Goal: Communication & Community: Answer question/provide support

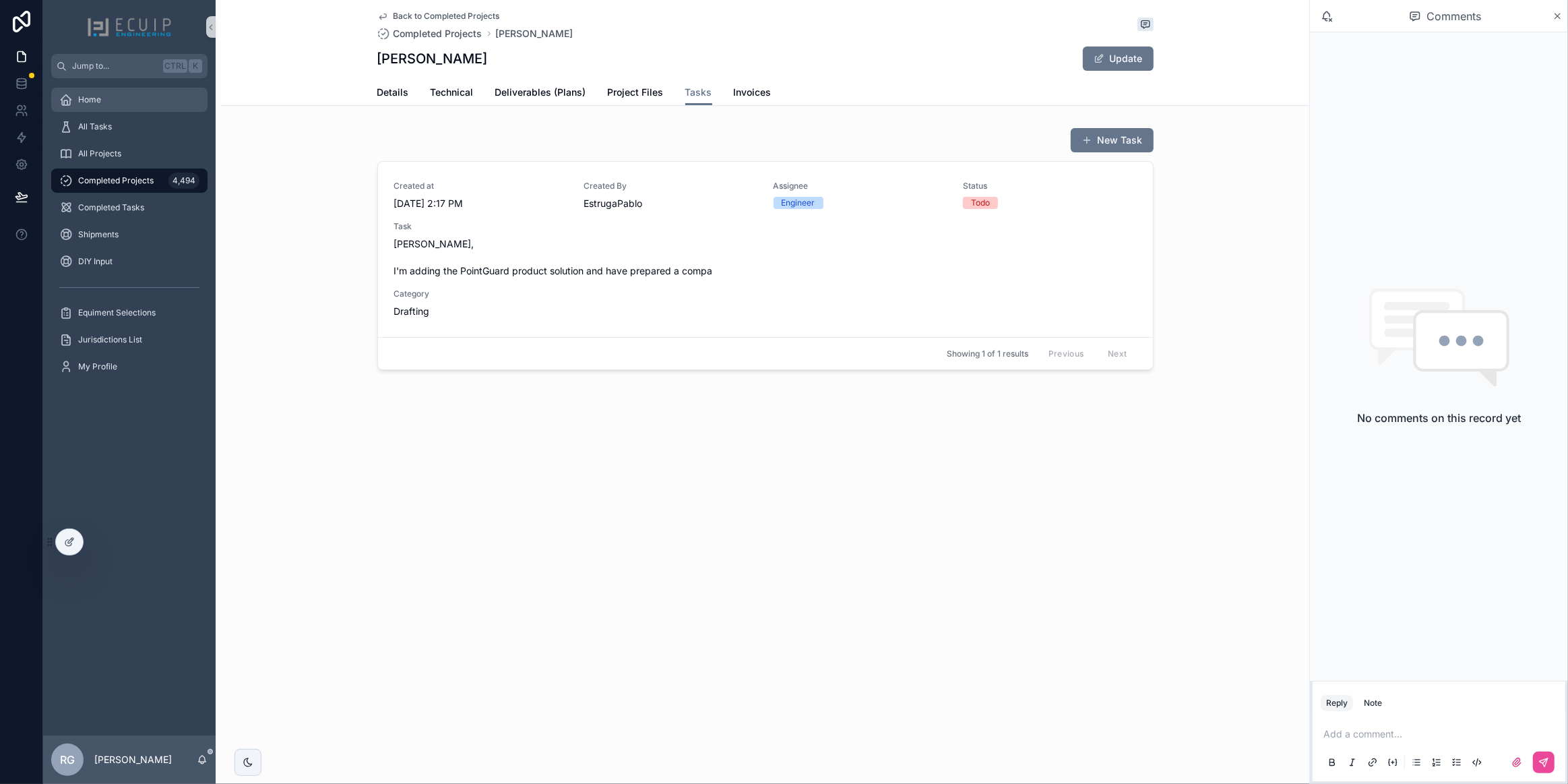
click at [139, 107] on div "Home" at bounding box center [129, 100] width 140 height 22
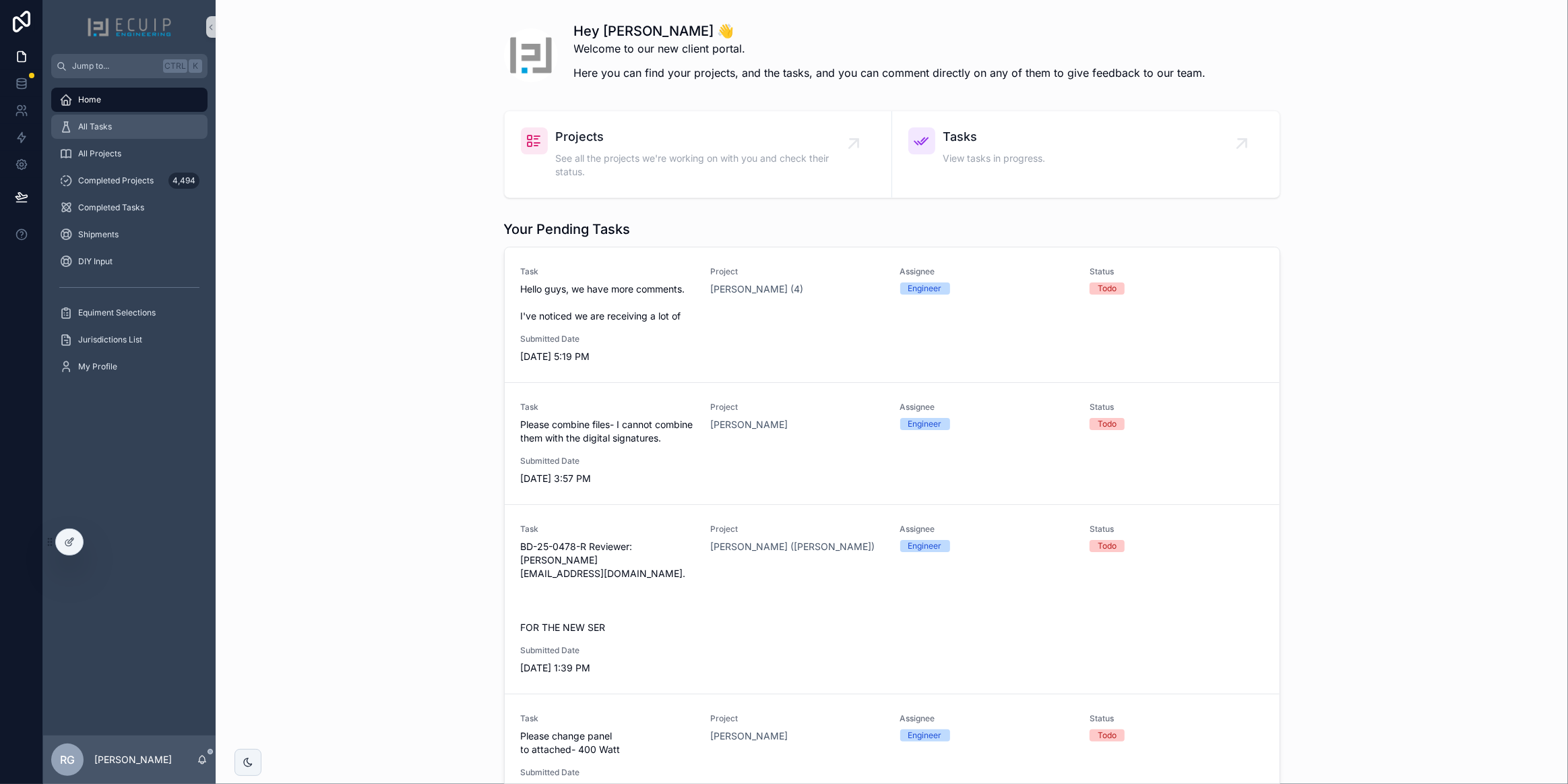
click at [115, 127] on div "All Tasks" at bounding box center [129, 127] width 140 height 22
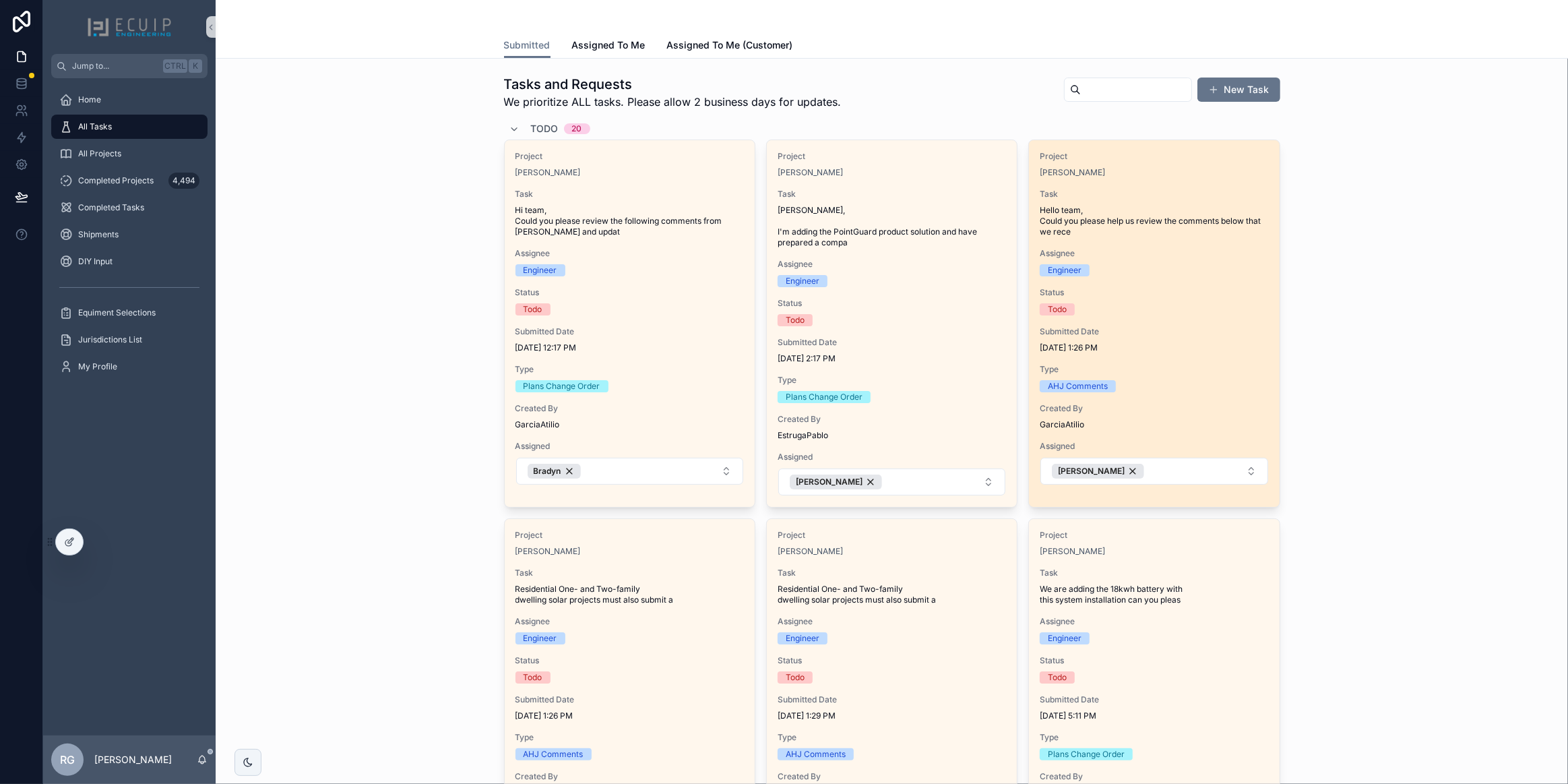
click at [1134, 326] on span "Submitted Date" at bounding box center [1153, 331] width 229 height 11
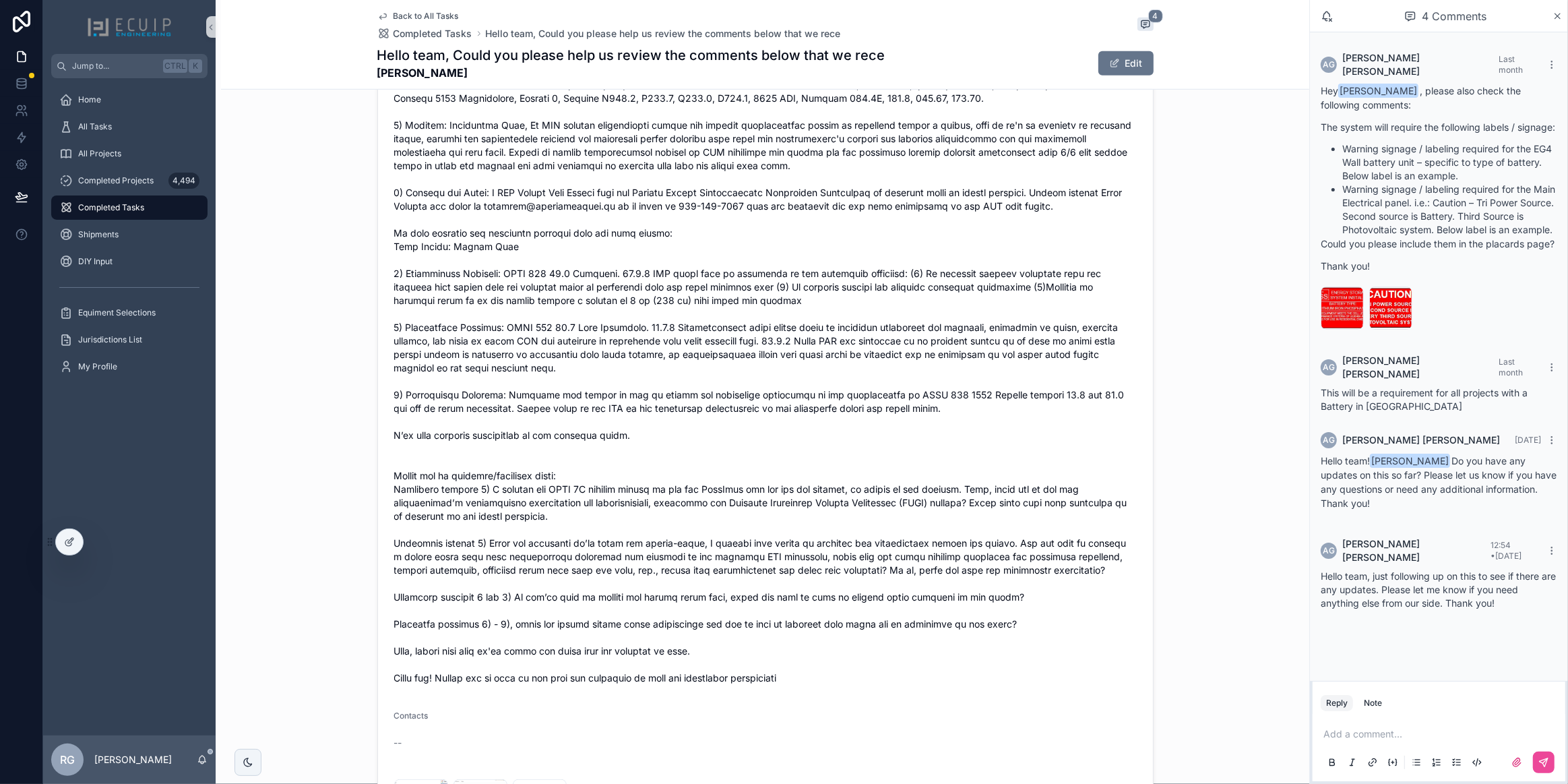
scroll to position [980, 0]
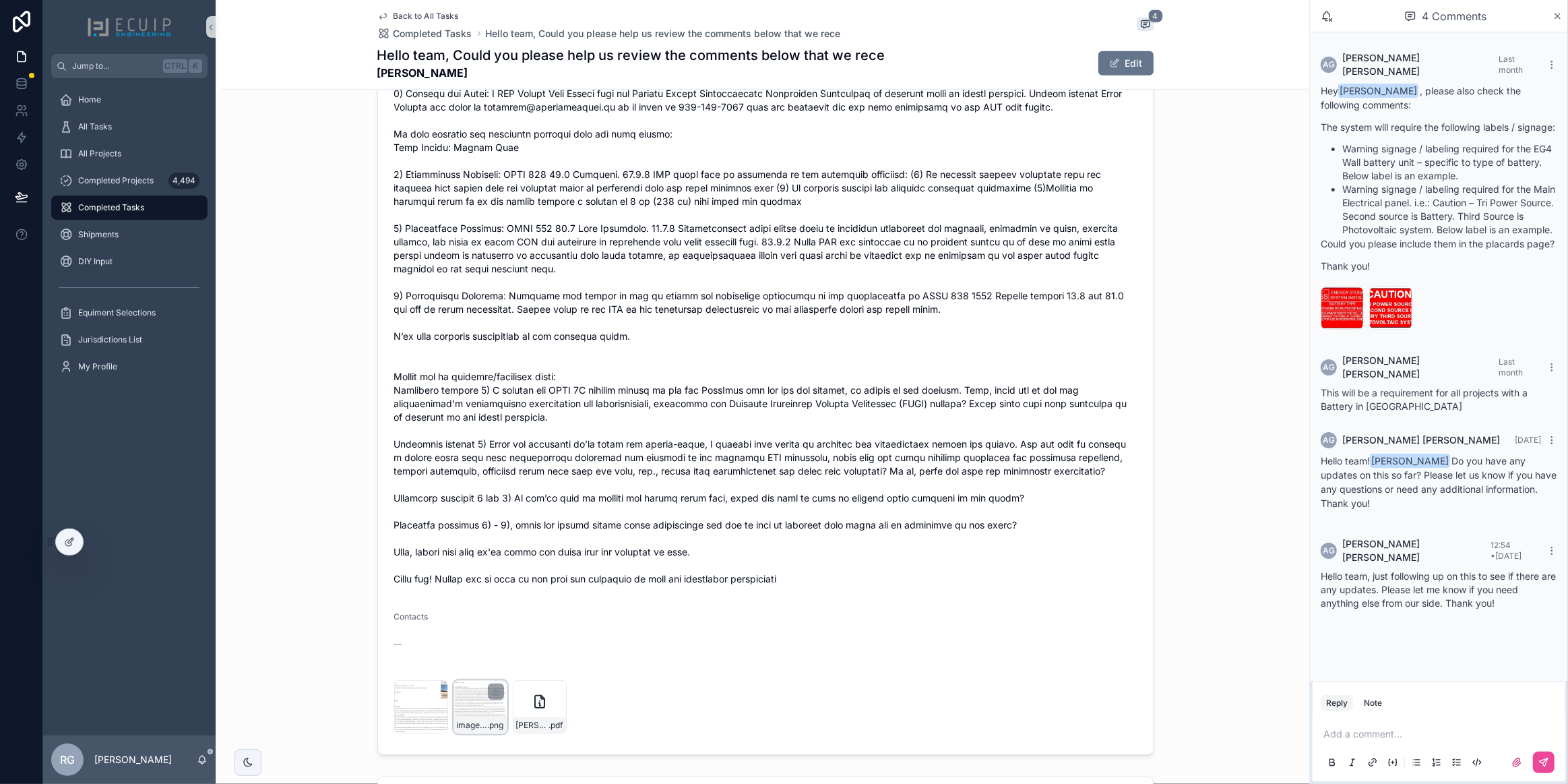
click at [471, 693] on div "image-[DATE]-08-51-40-8659-PM .png" at bounding box center [480, 707] width 54 height 54
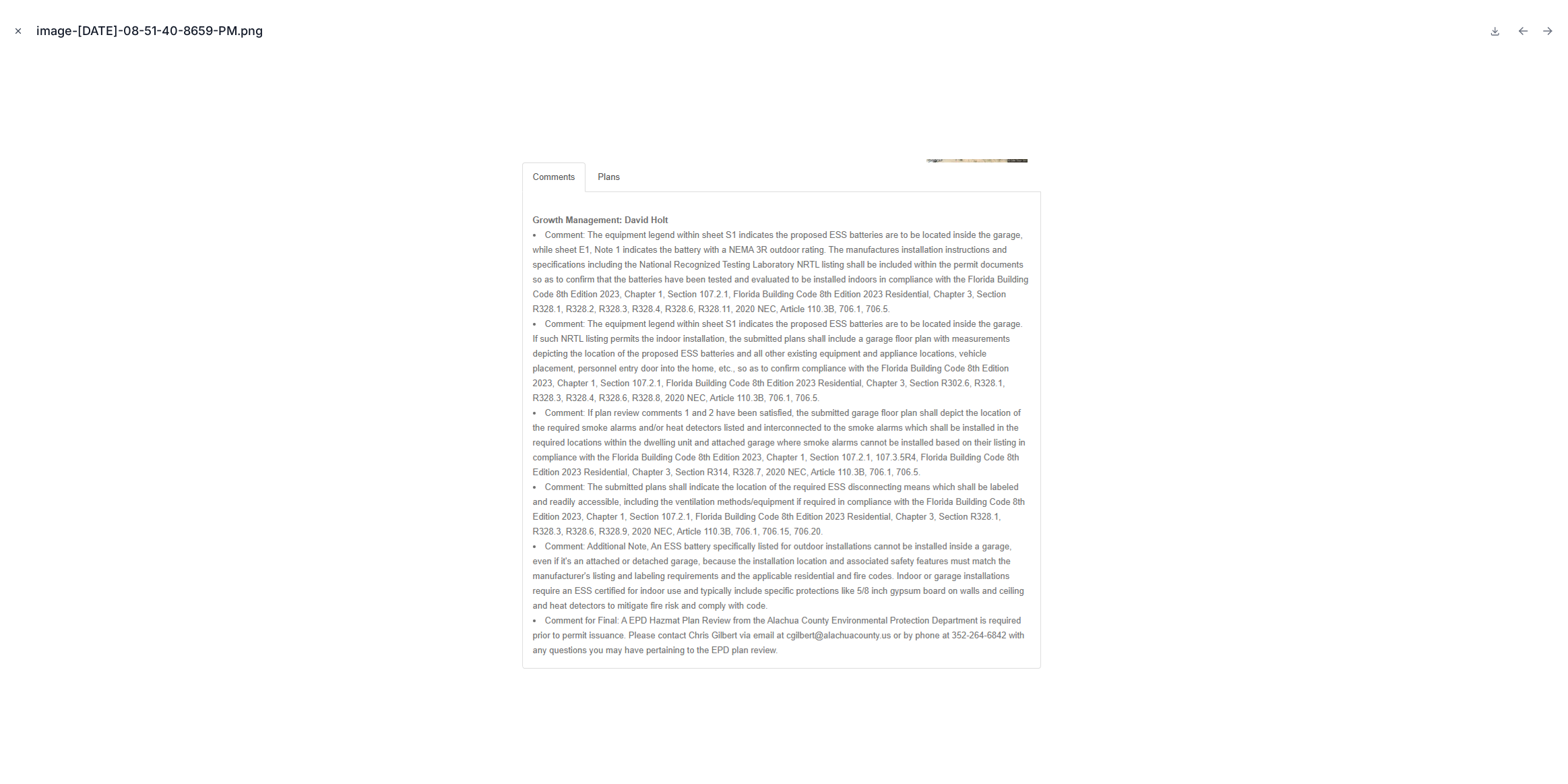
click at [19, 35] on icon "Close modal" at bounding box center [18, 30] width 9 height 9
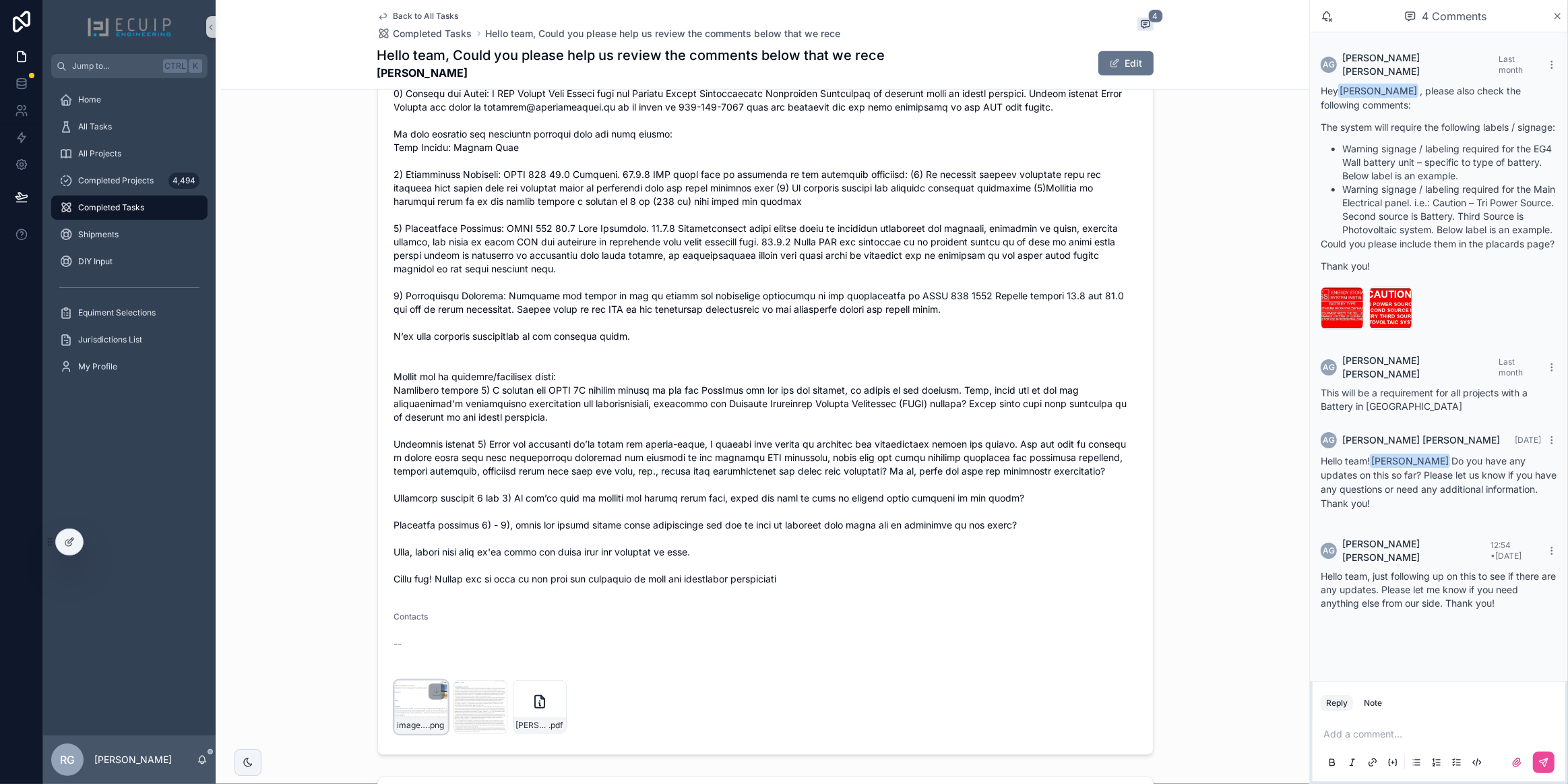
click at [409, 707] on div "image-[DATE]-08-58-35-0028-PM .png" at bounding box center [421, 707] width 54 height 54
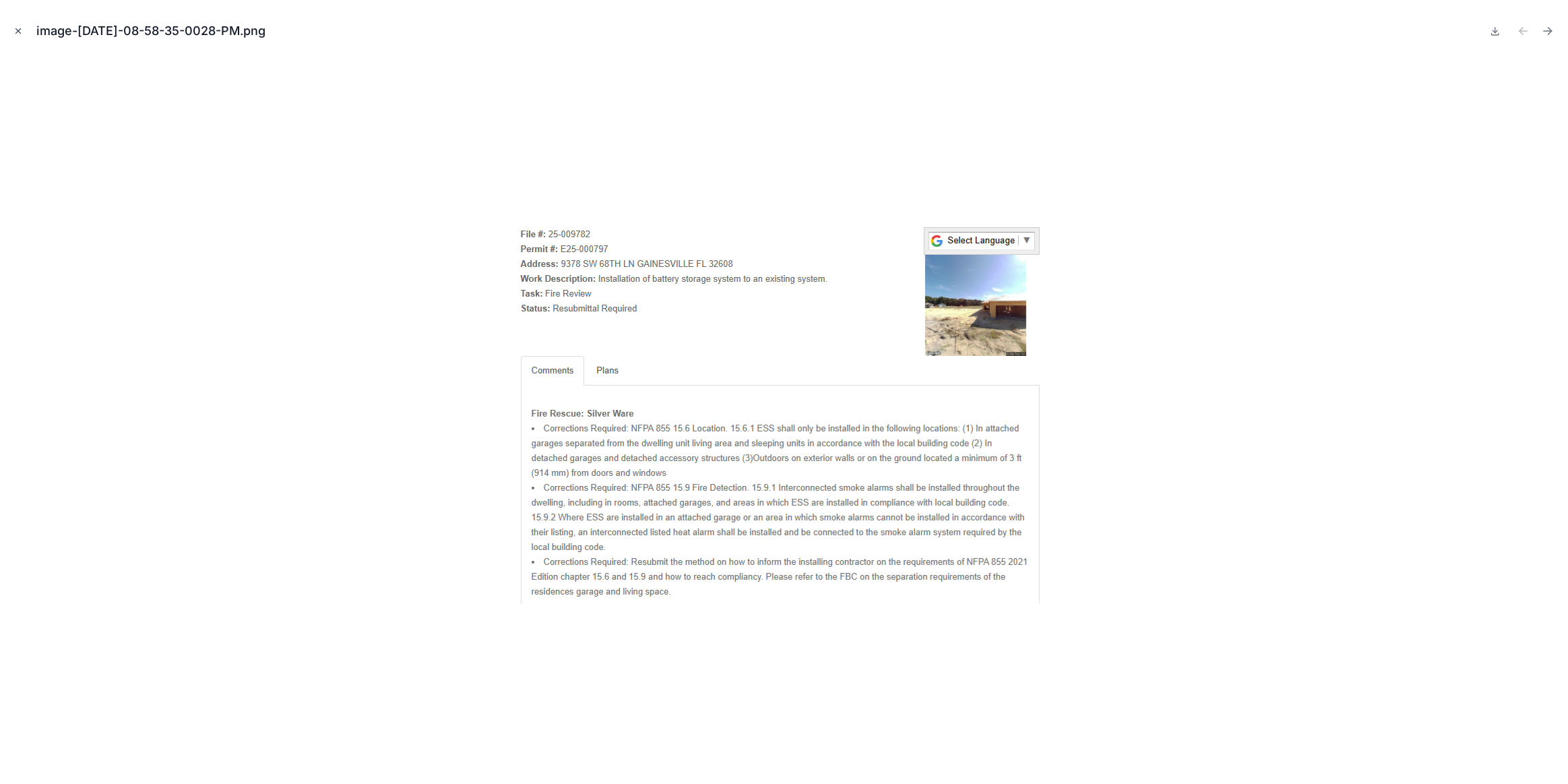
click at [23, 33] on button "Close modal" at bounding box center [18, 31] width 15 height 15
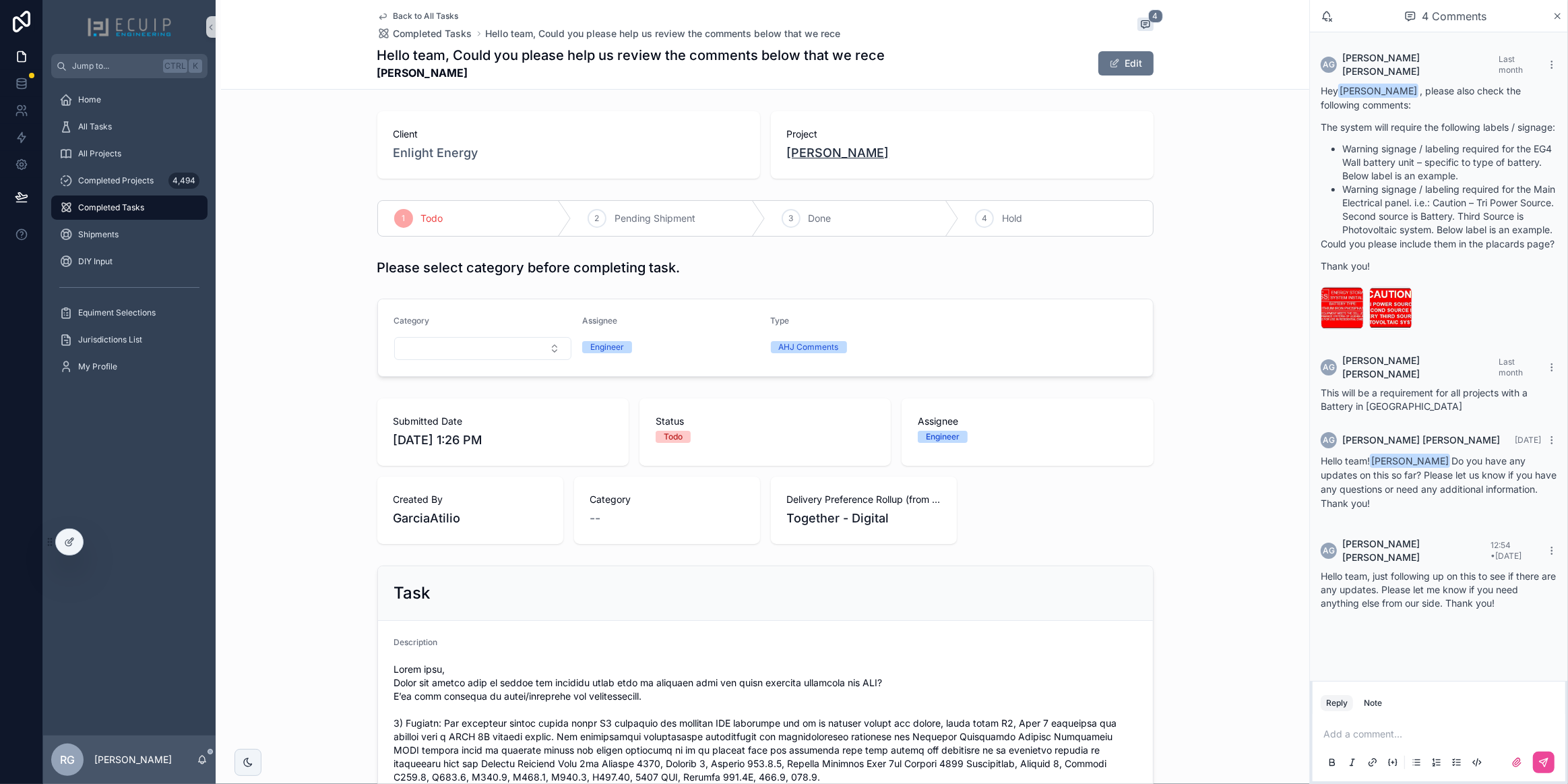
click at [850, 148] on span "[PERSON_NAME]" at bounding box center [838, 153] width 102 height 19
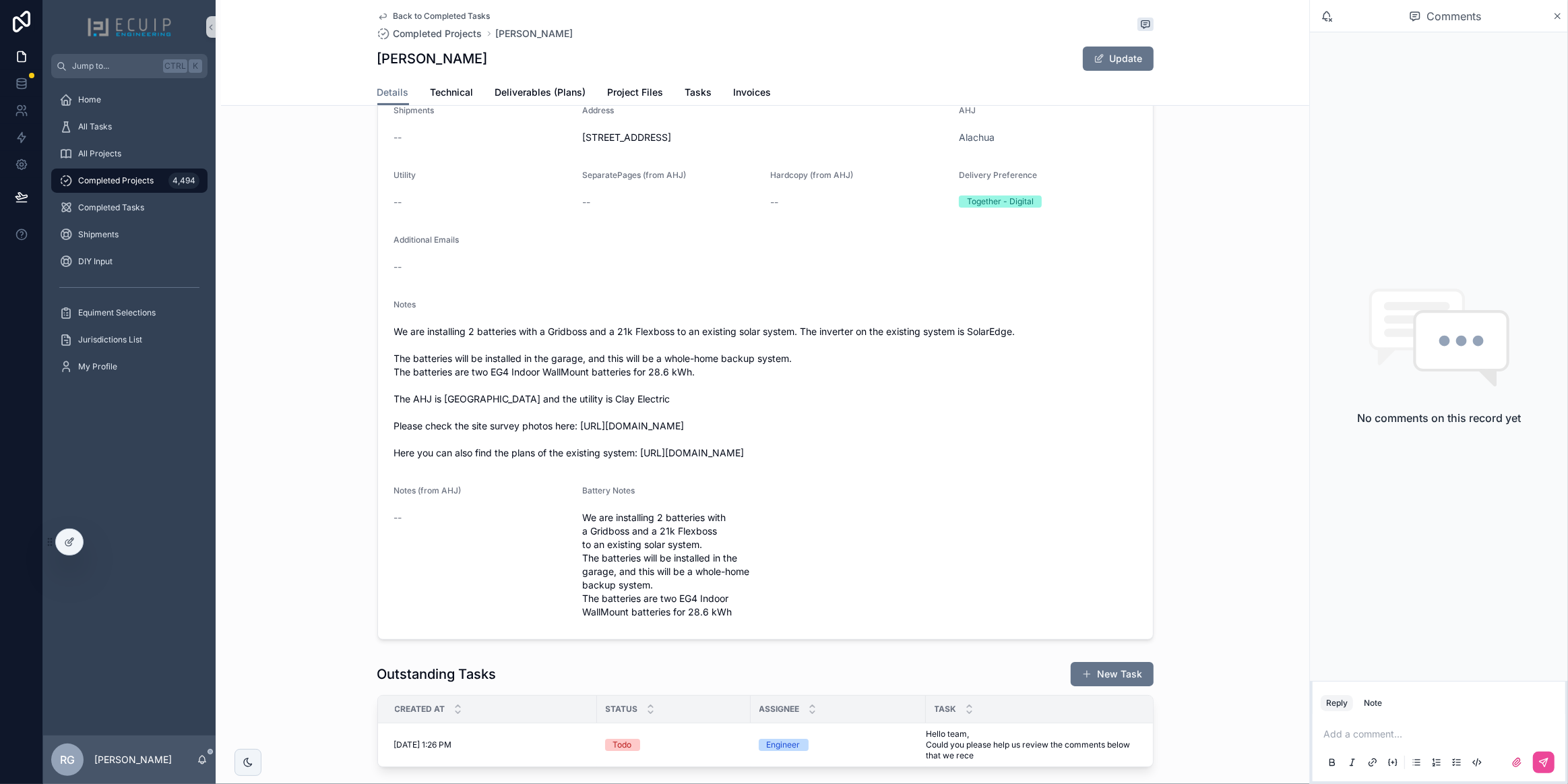
scroll to position [367, 0]
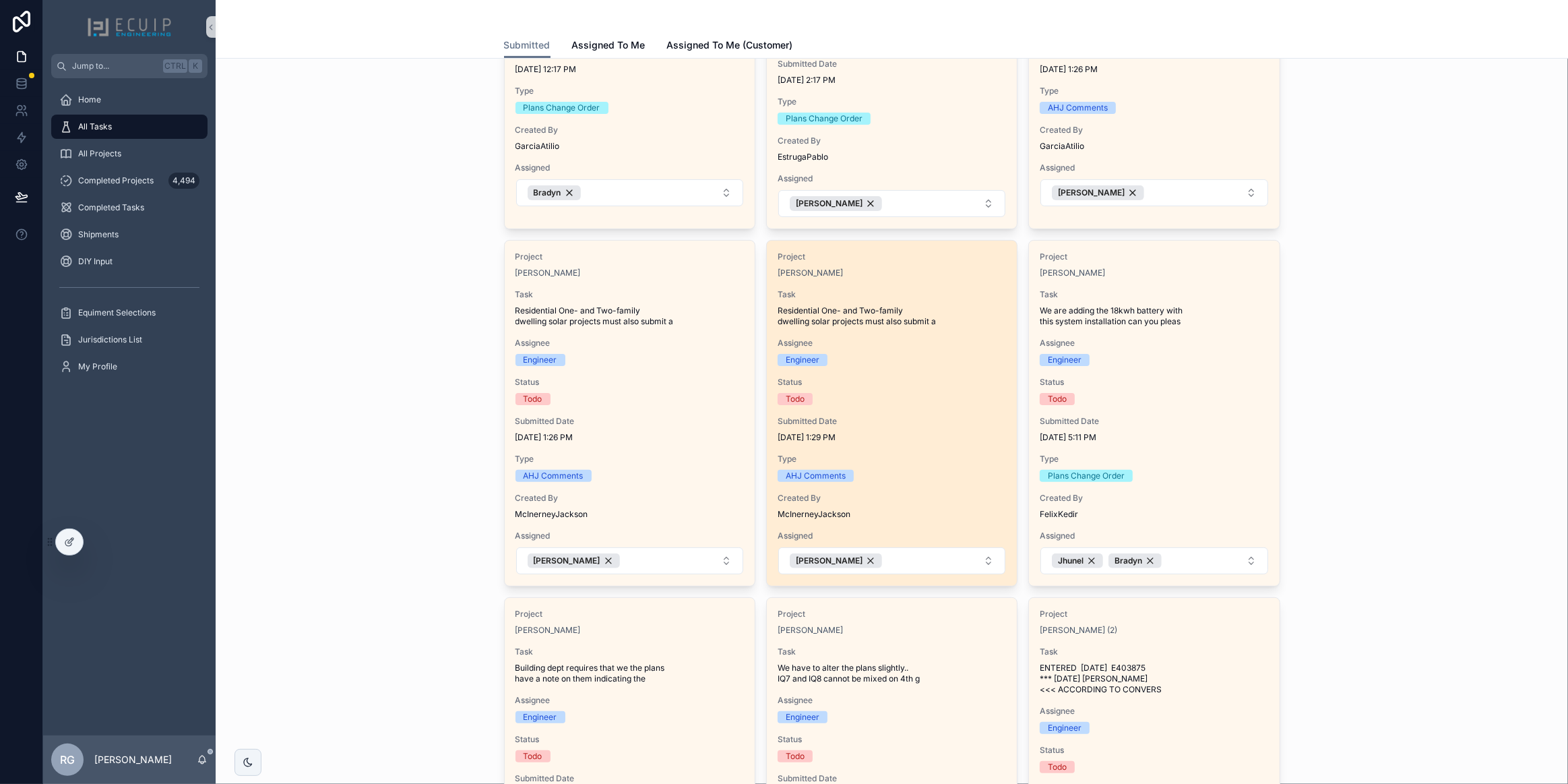
scroll to position [306, 0]
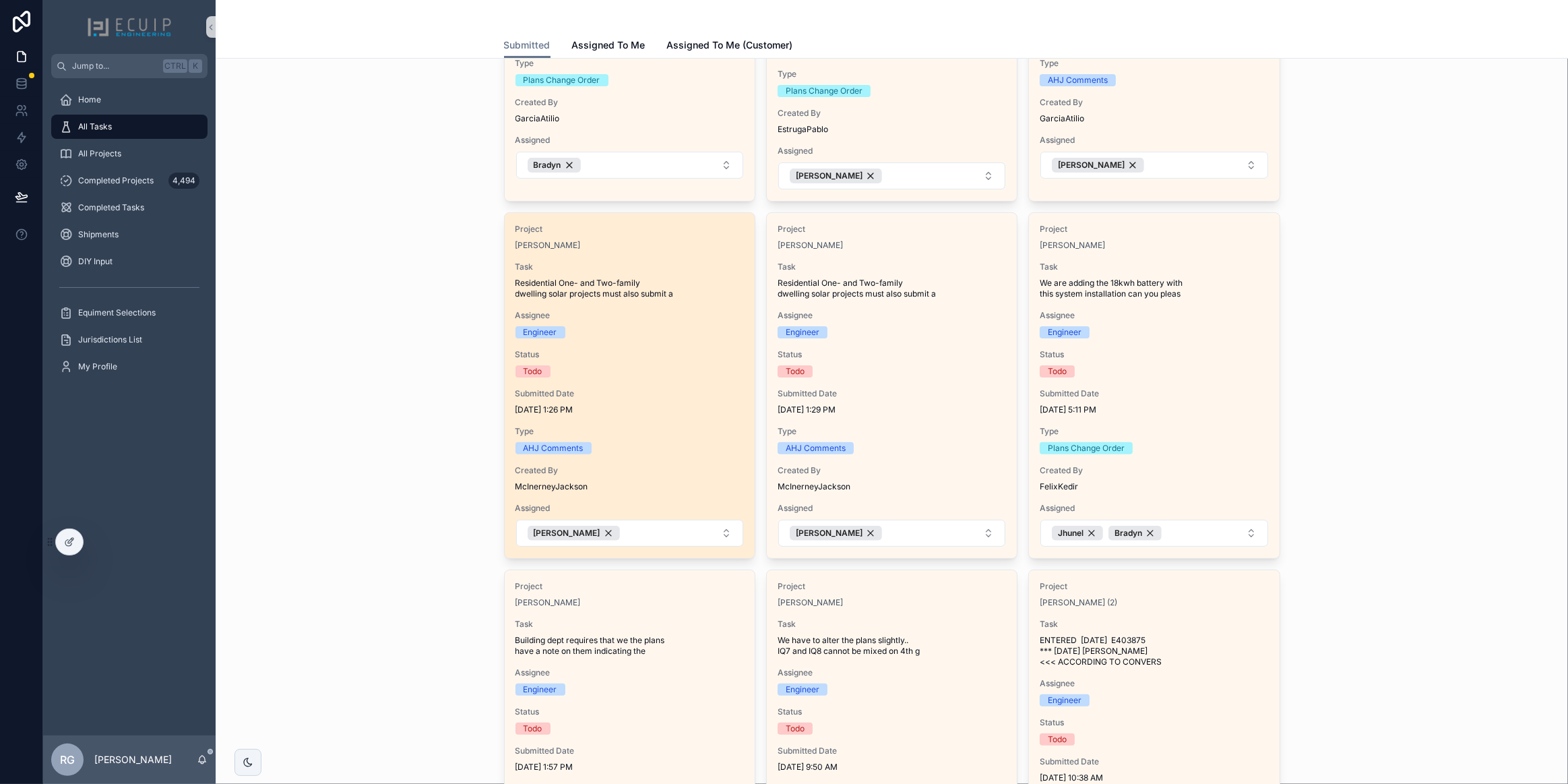
click at [676, 361] on div "Status Todo" at bounding box center [629, 363] width 229 height 28
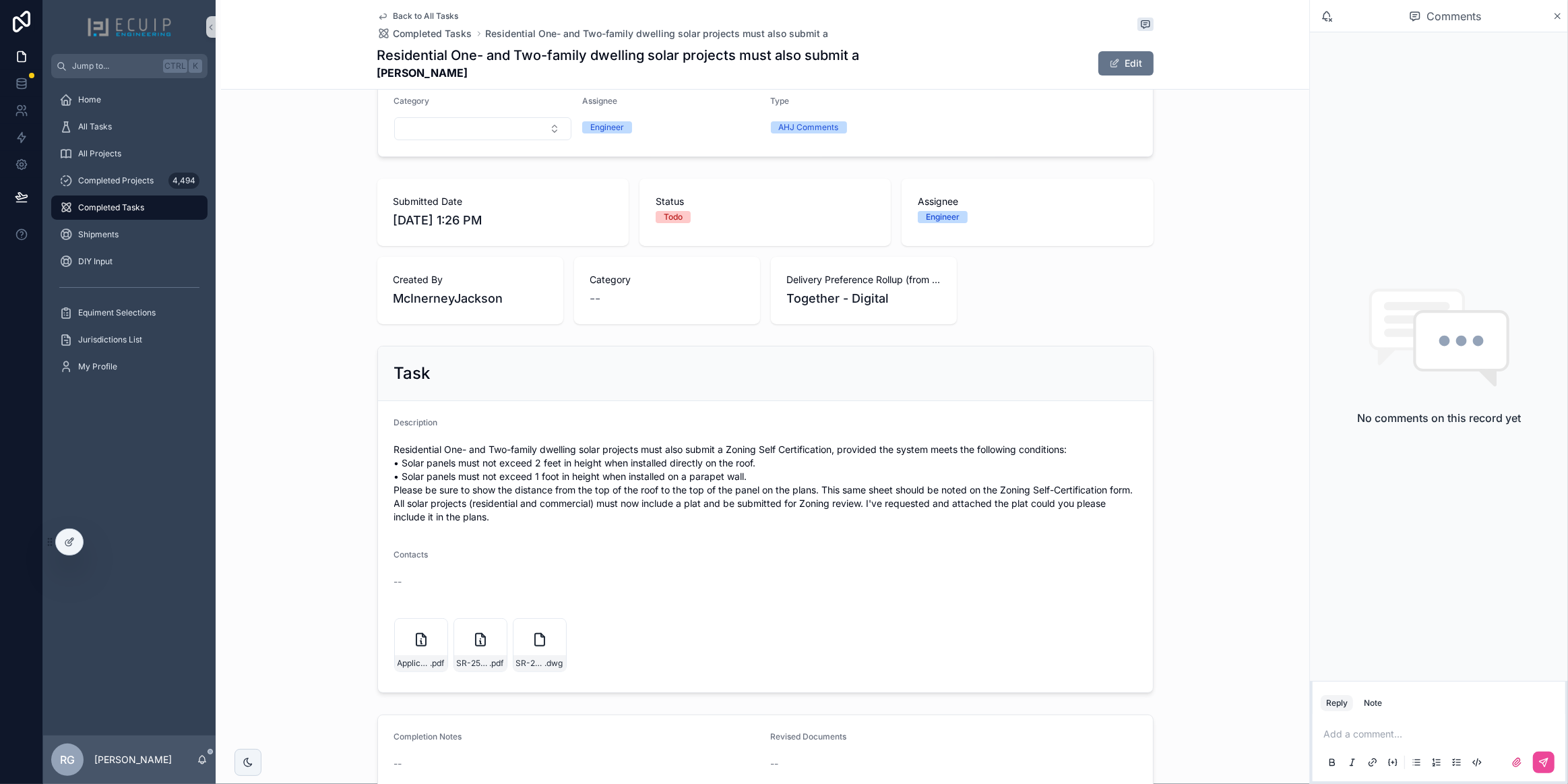
scroll to position [245, 0]
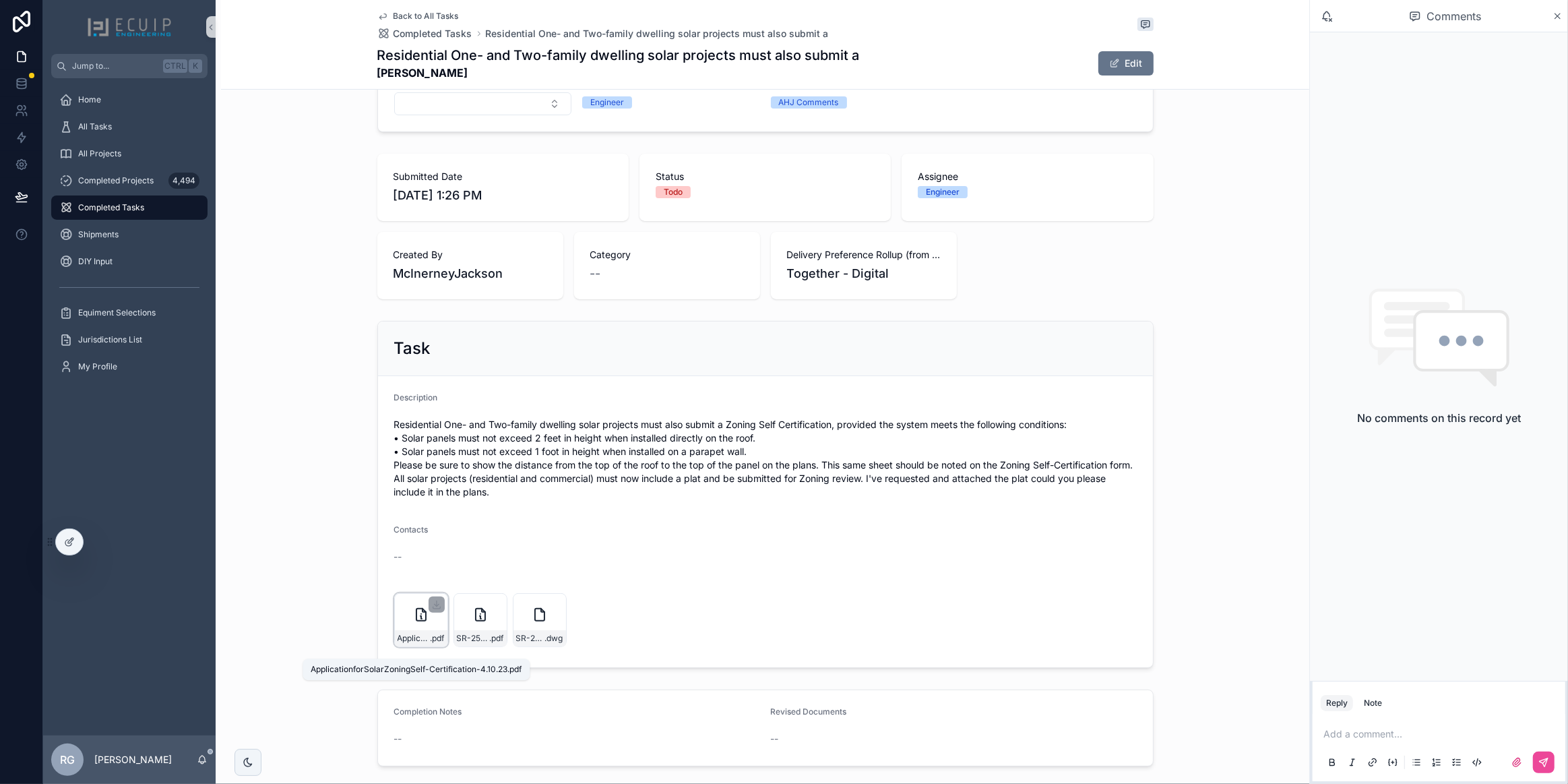
click at [420, 643] on span "ApplicationforSolarZoningSelf-Certification-4.10.23" at bounding box center [414, 638] width 33 height 11
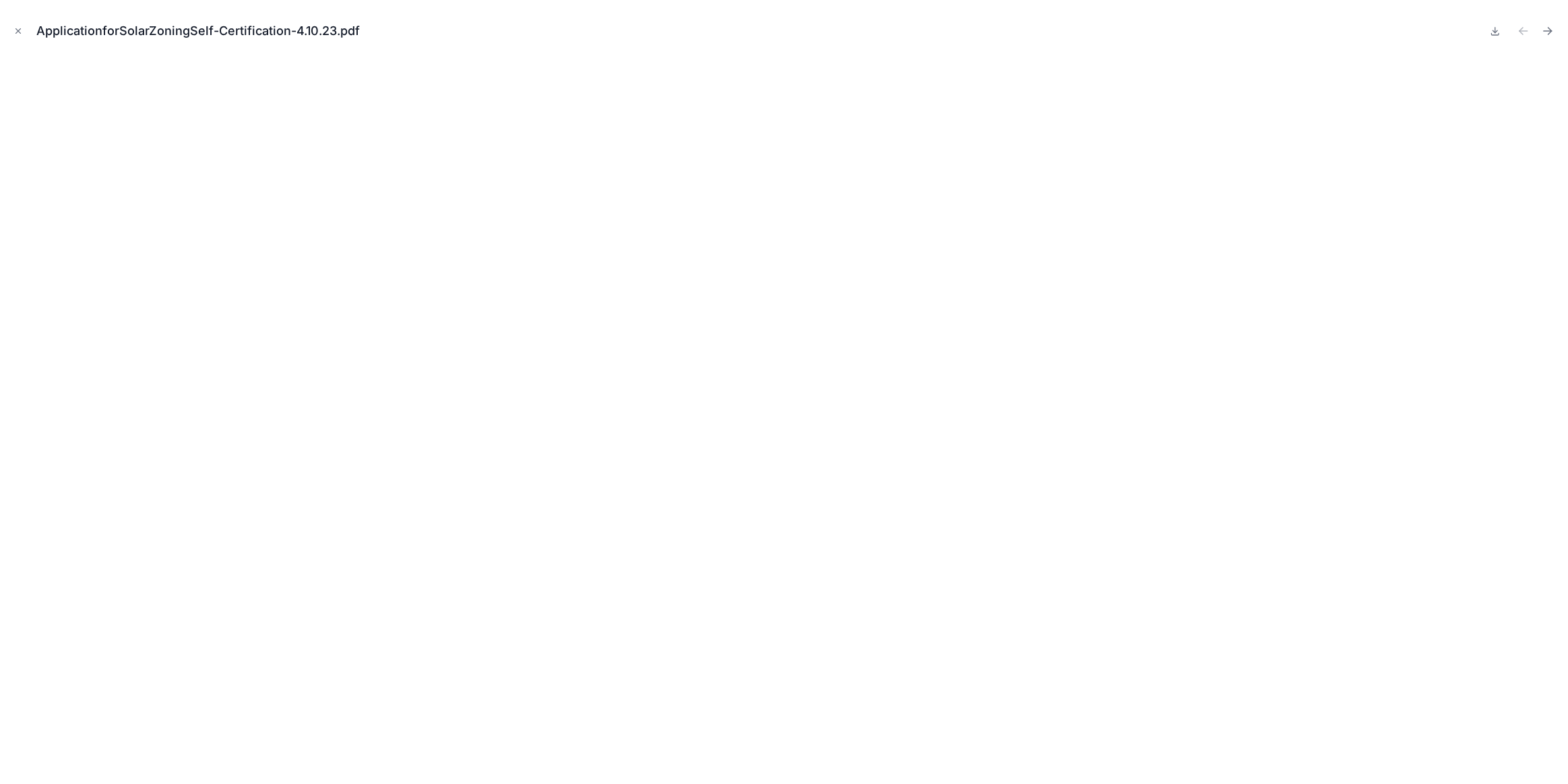
click at [8, 27] on div "ApplicationforSolarZoningSelf-Certification-4.10.23.pdf" at bounding box center [784, 392] width 1568 height 784
click at [18, 32] on icon "Close modal" at bounding box center [18, 30] width 9 height 9
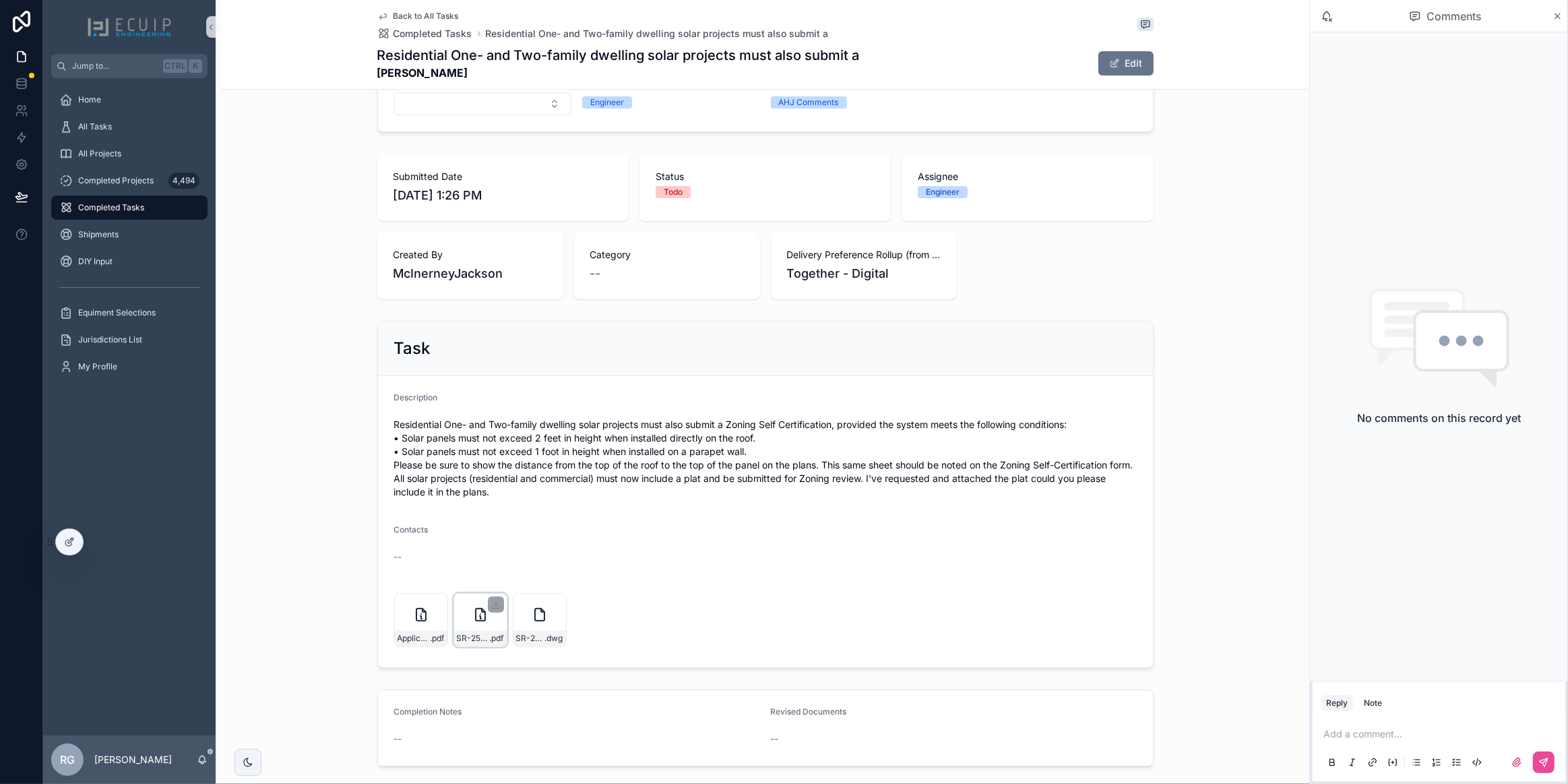
click at [479, 643] on div "SR-25-06073(2025)_Signed-(1) .pdf" at bounding box center [480, 638] width 53 height 16
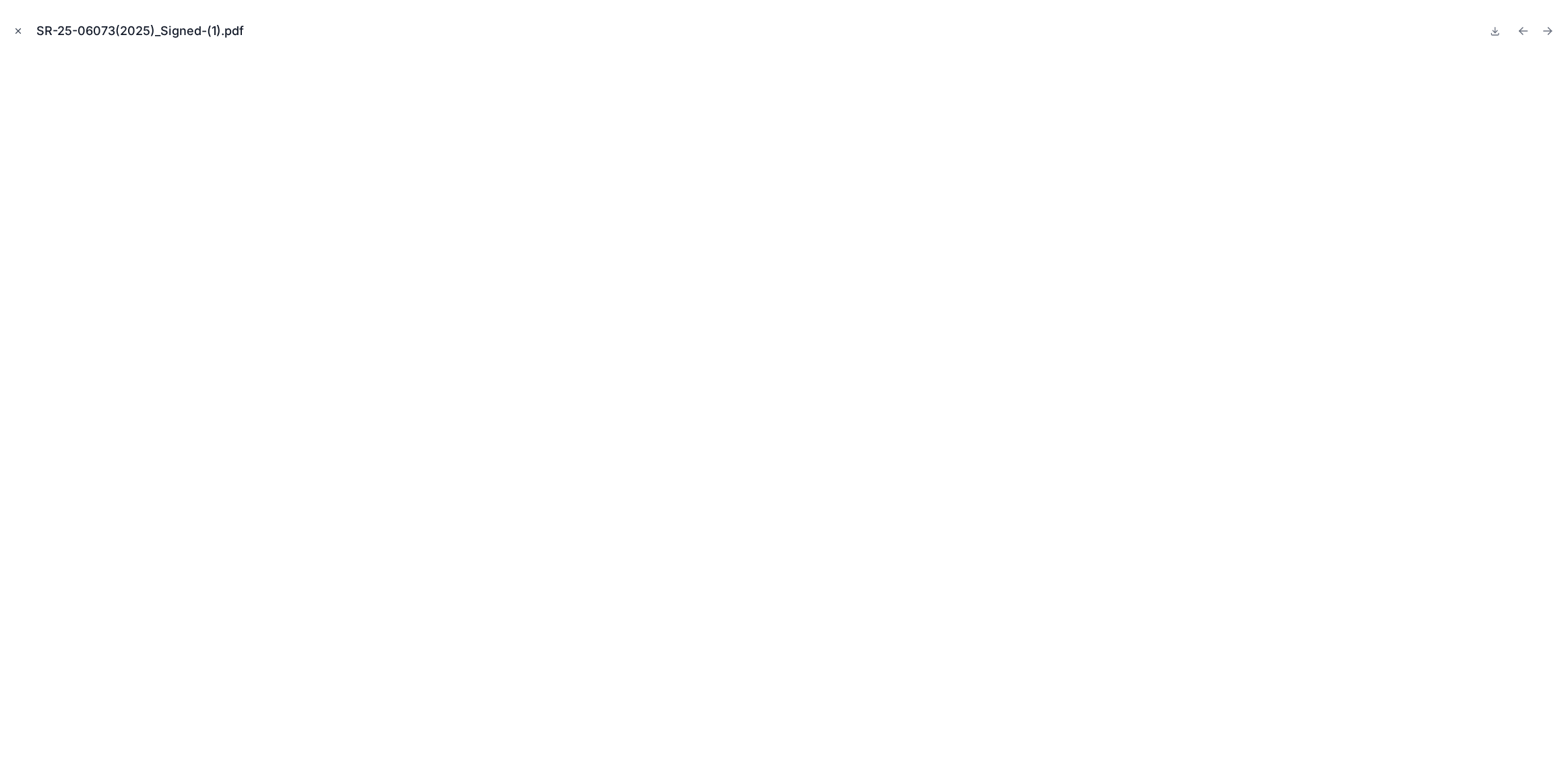
click at [22, 34] on icon "Close modal" at bounding box center [18, 30] width 9 height 9
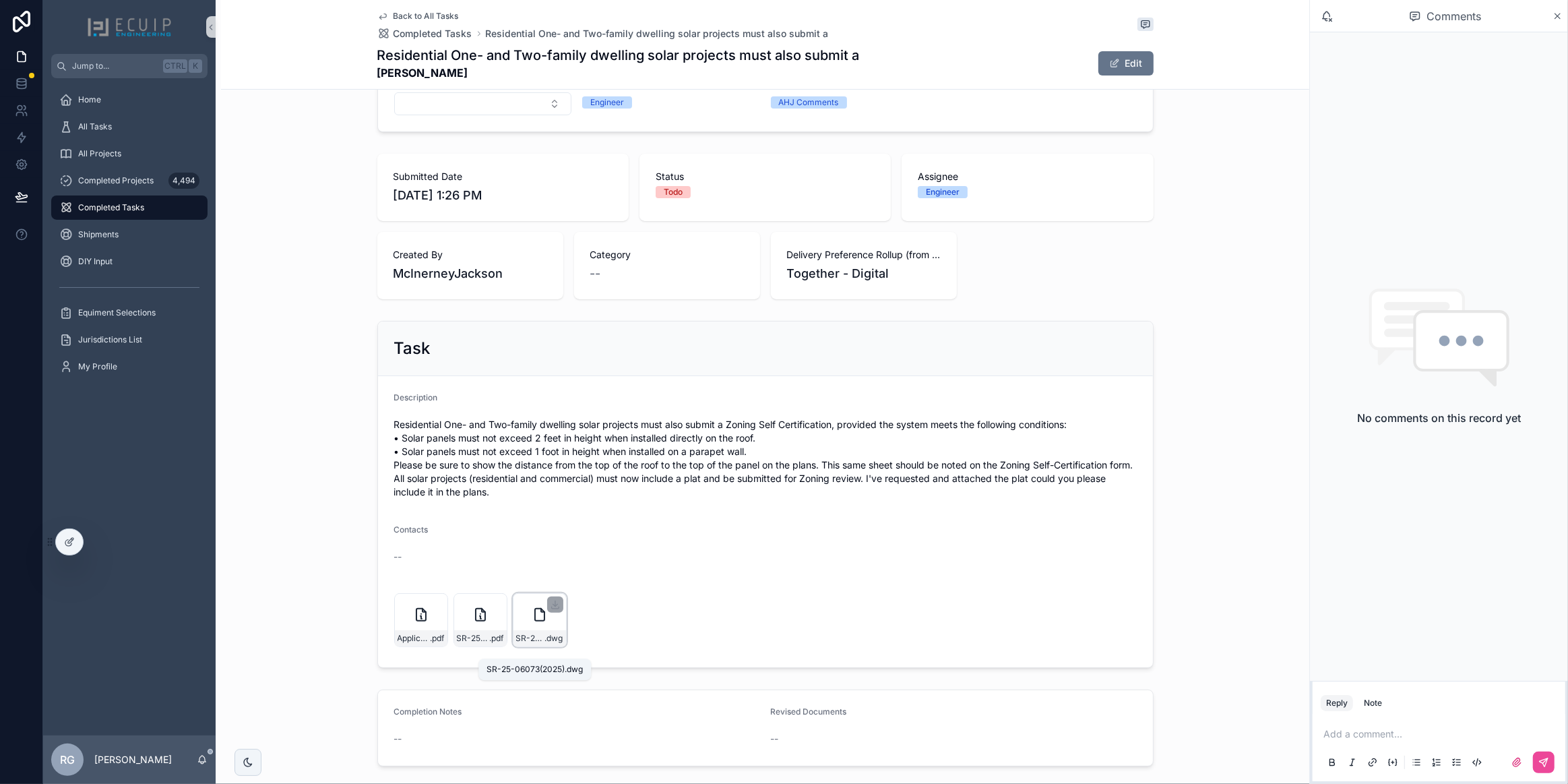
click at [529, 643] on span "SR-25-06073(2025)" at bounding box center [531, 638] width 29 height 11
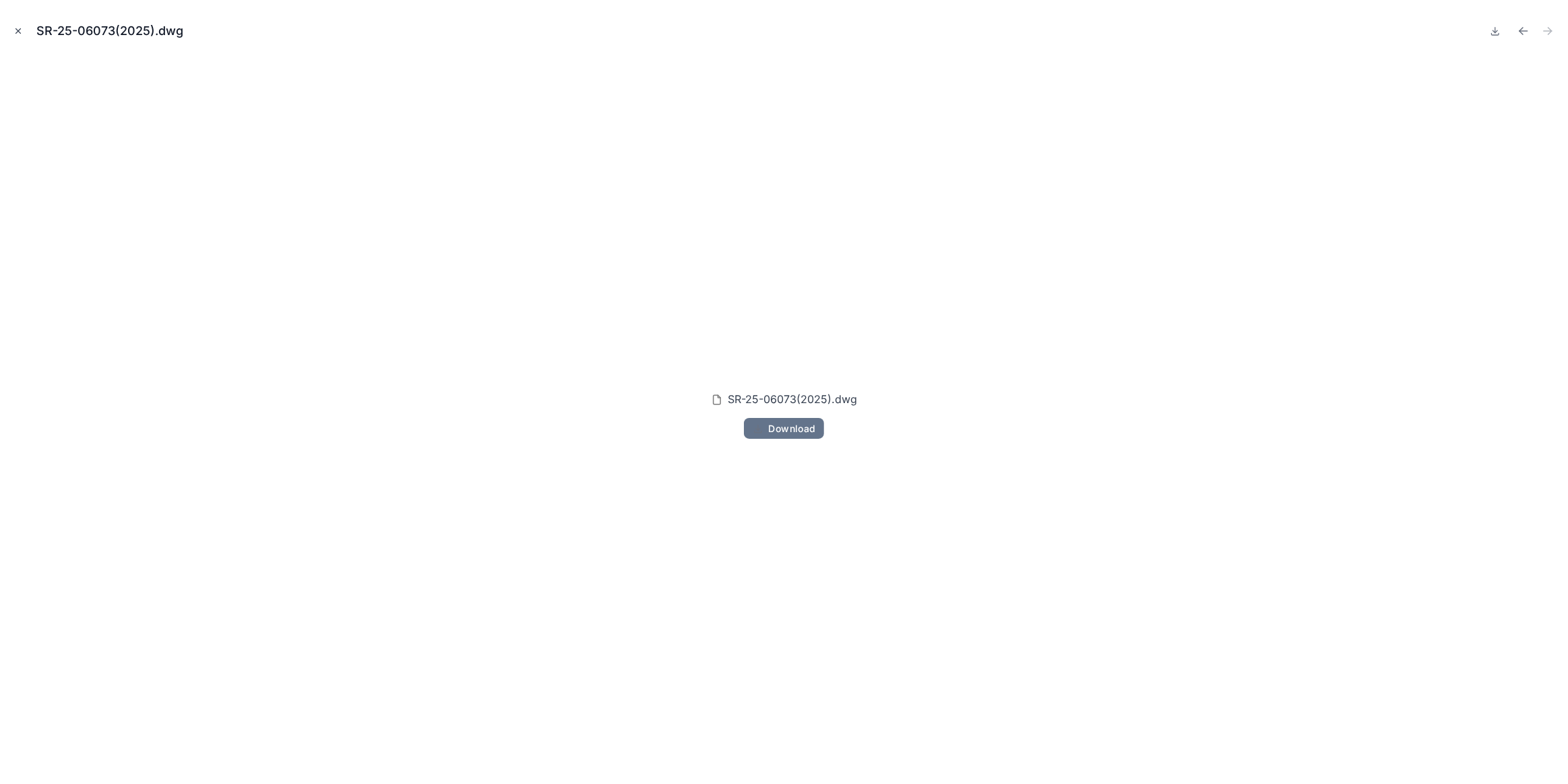
click at [20, 29] on icon "Close modal" at bounding box center [18, 30] width 9 height 9
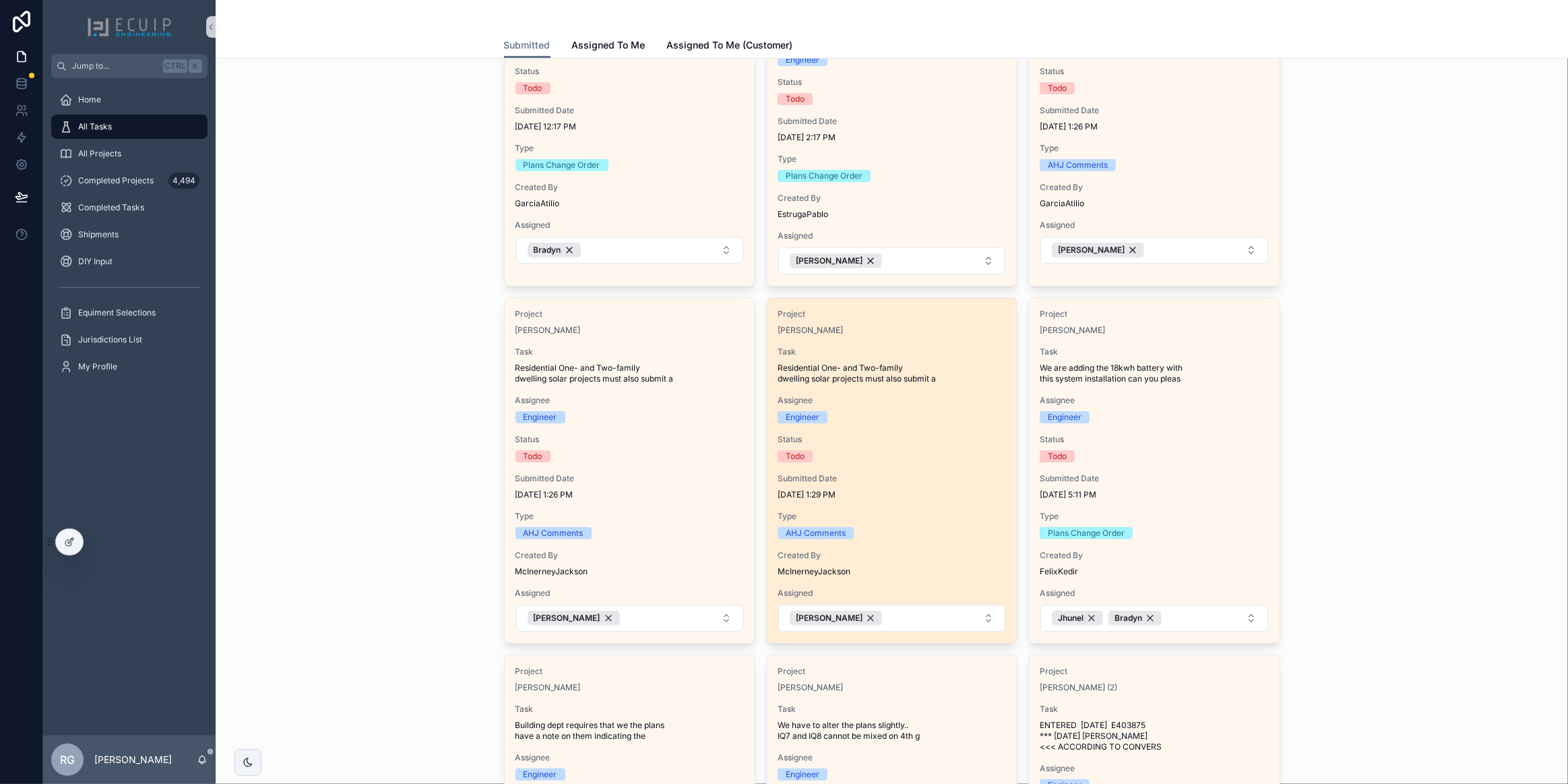
scroll to position [245, 0]
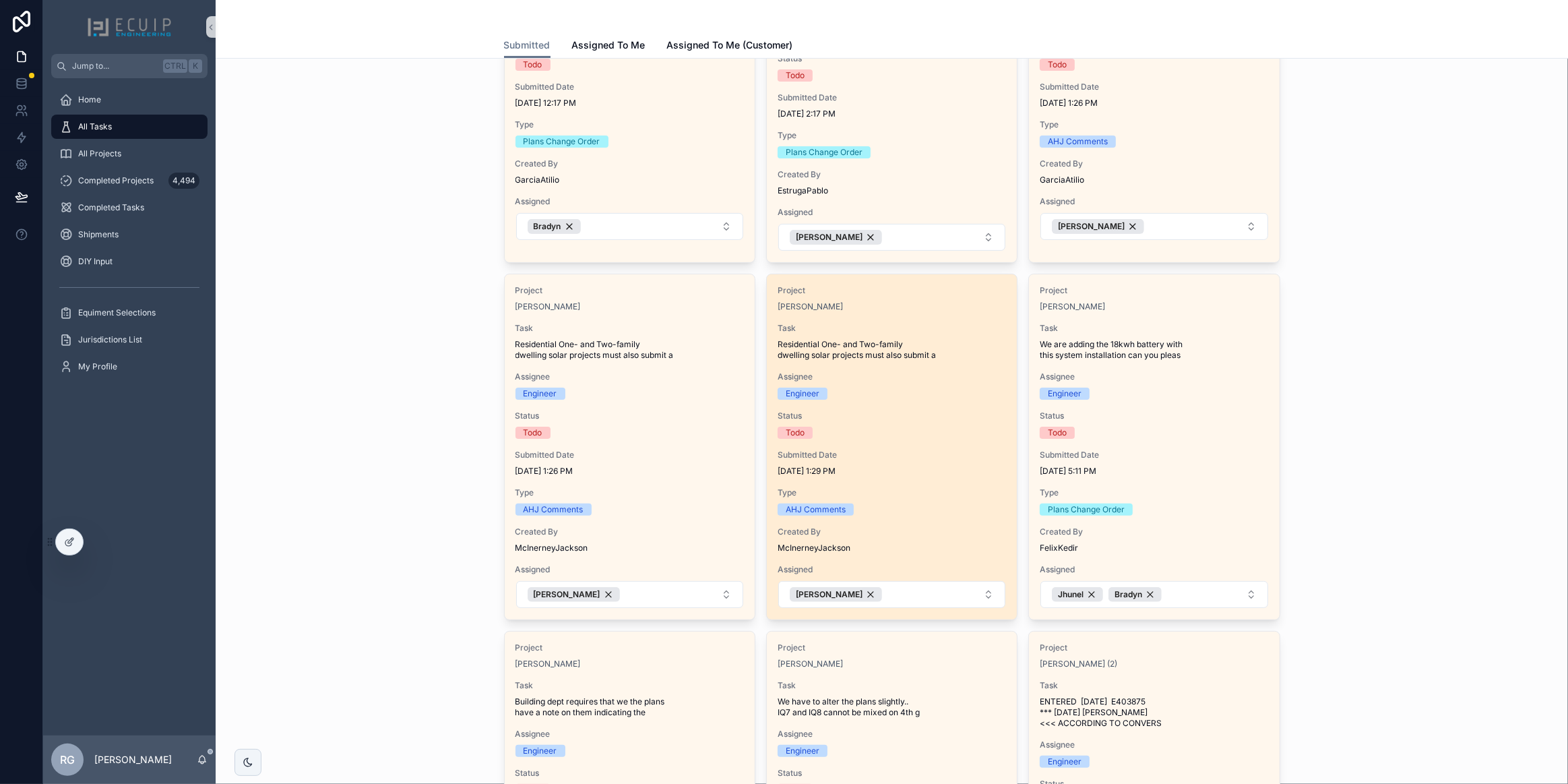
click at [918, 462] on div "Submitted Date [DATE] 1:29 PM" at bounding box center [891, 462] width 229 height 27
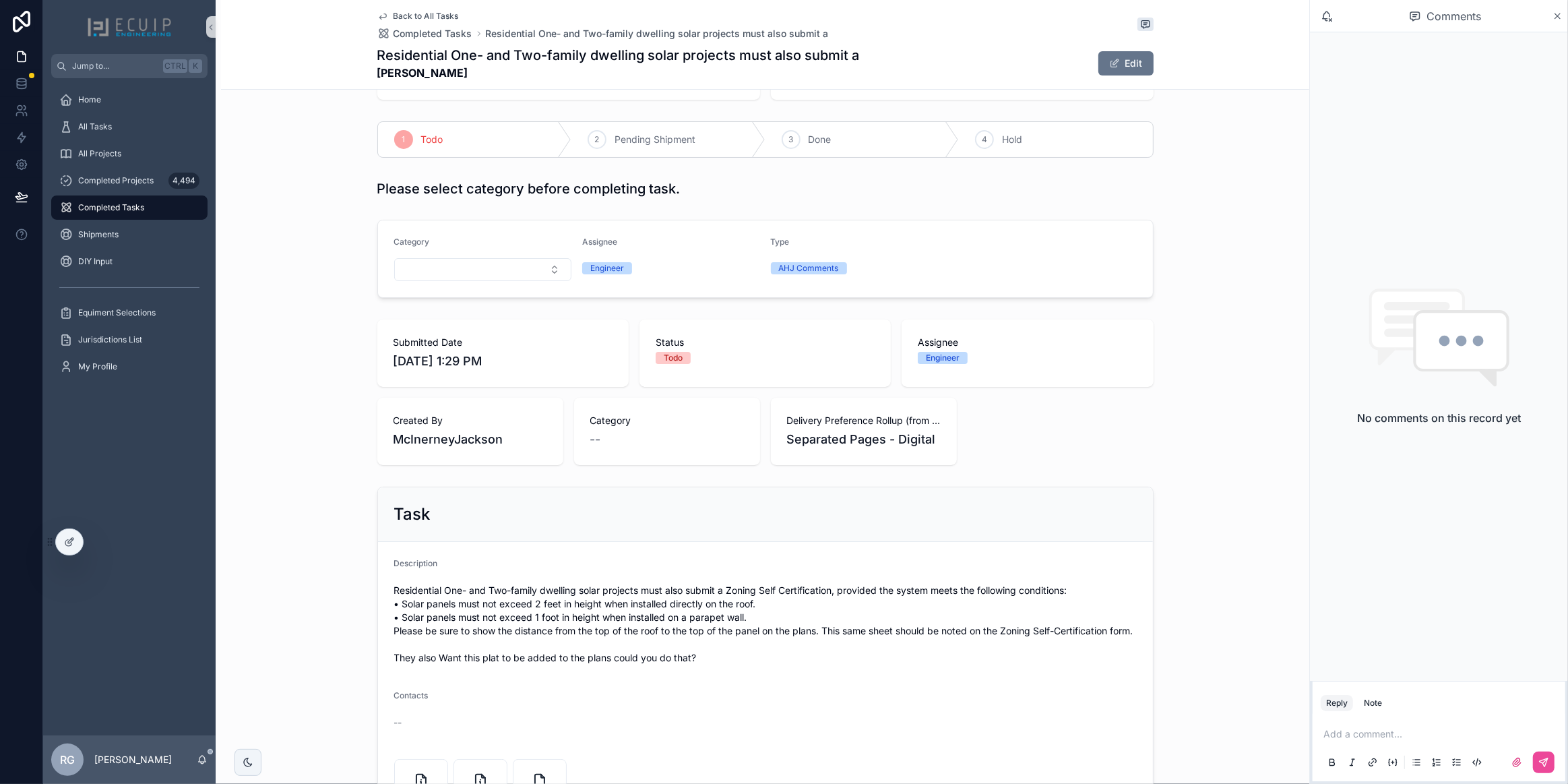
scroll to position [306, 0]
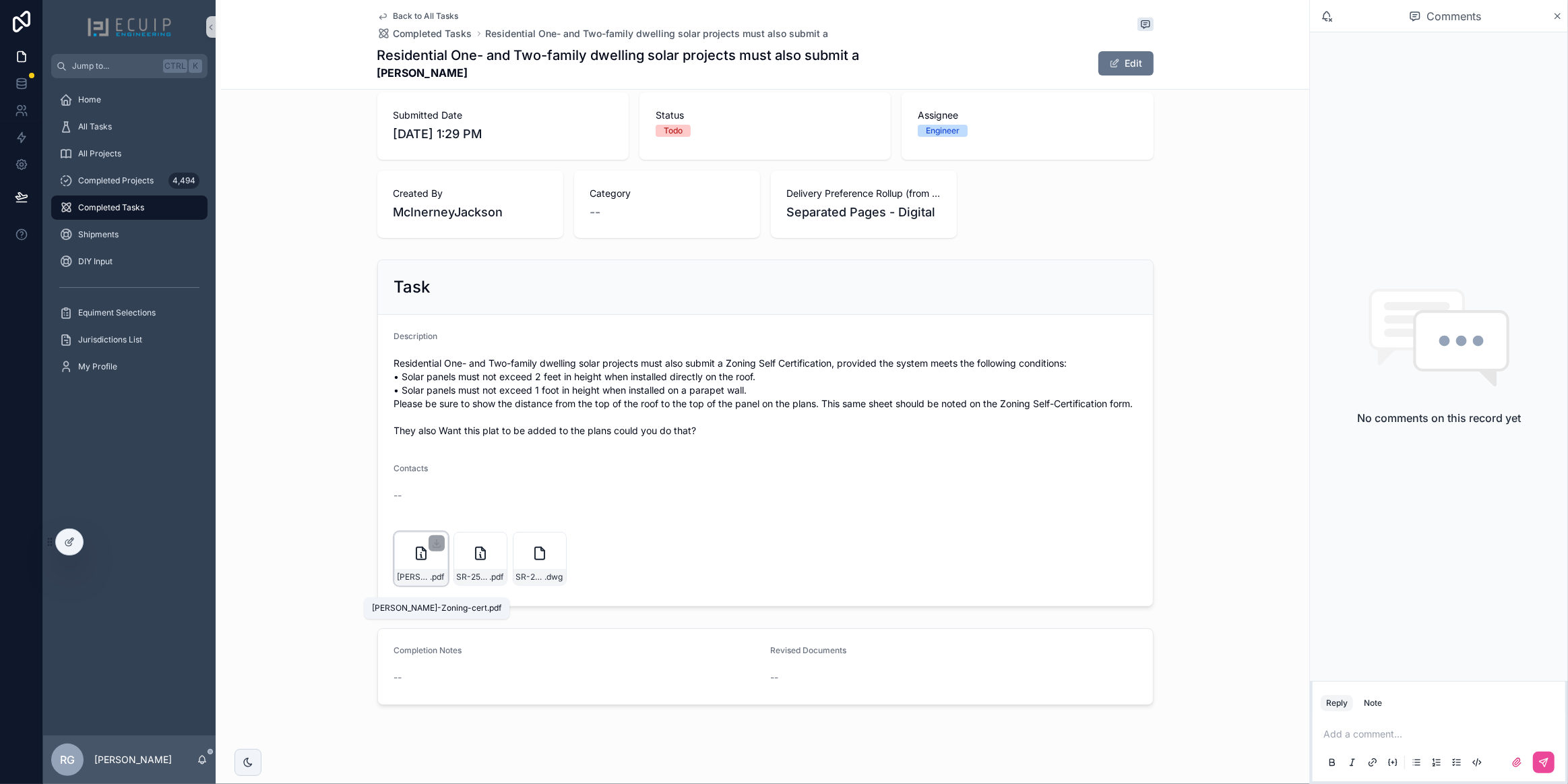
click at [417, 582] on span "[PERSON_NAME]-Zoning-cert" at bounding box center [414, 576] width 33 height 11
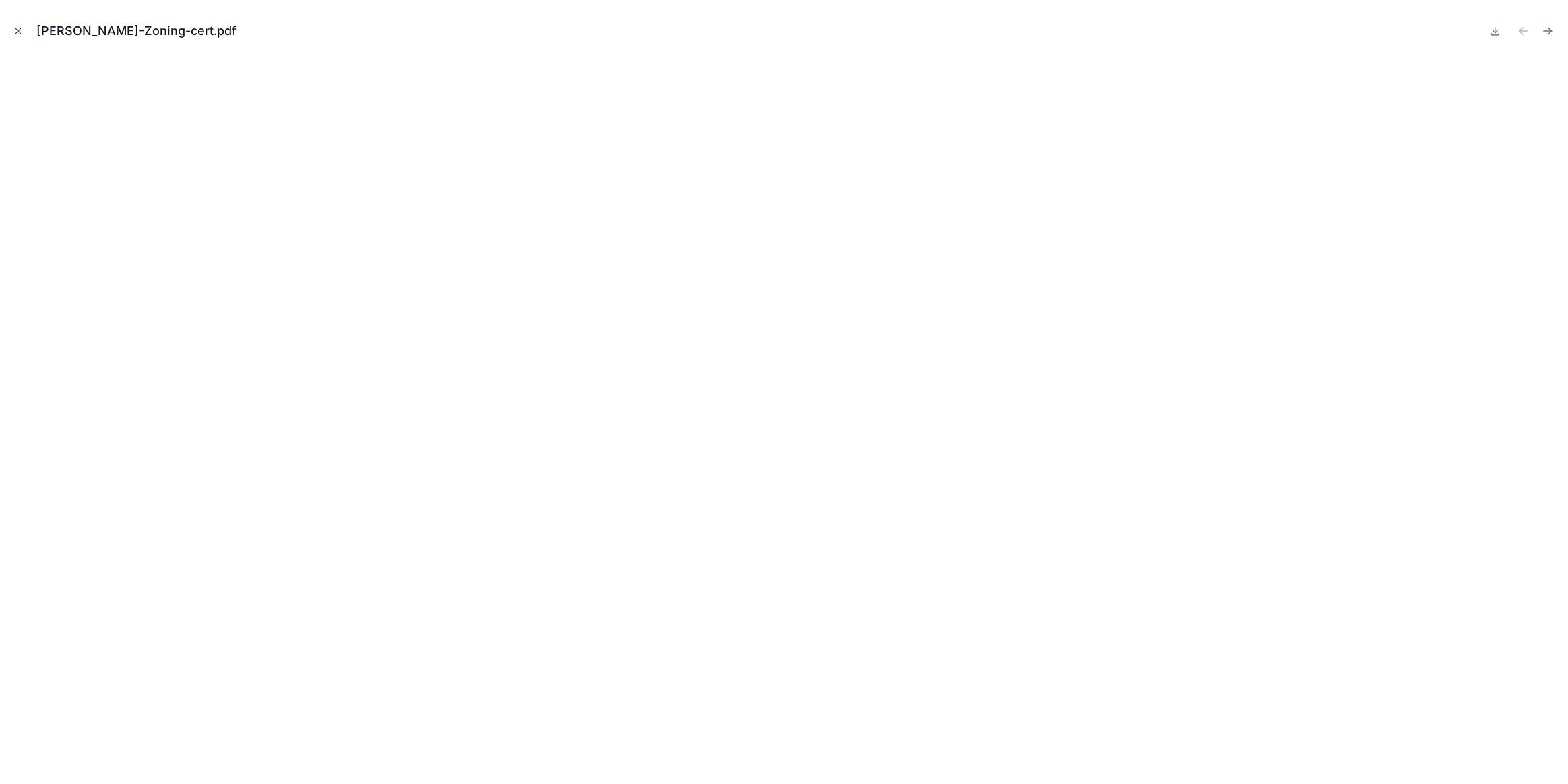
click at [21, 31] on icon "Close modal" at bounding box center [18, 30] width 9 height 9
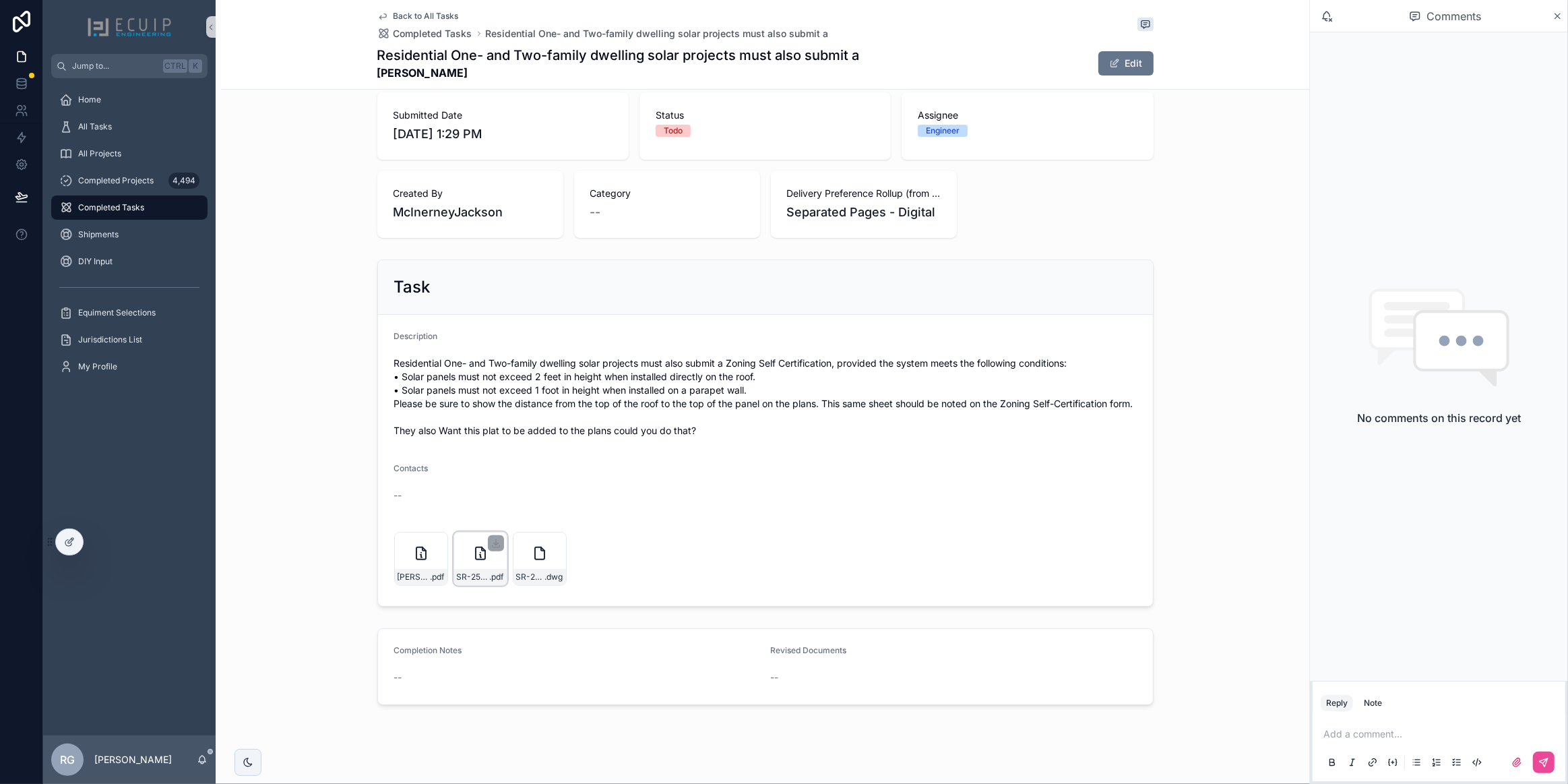
click at [479, 581] on div "SR-25-06075(2025)-Signed .pdf" at bounding box center [480, 577] width 53 height 16
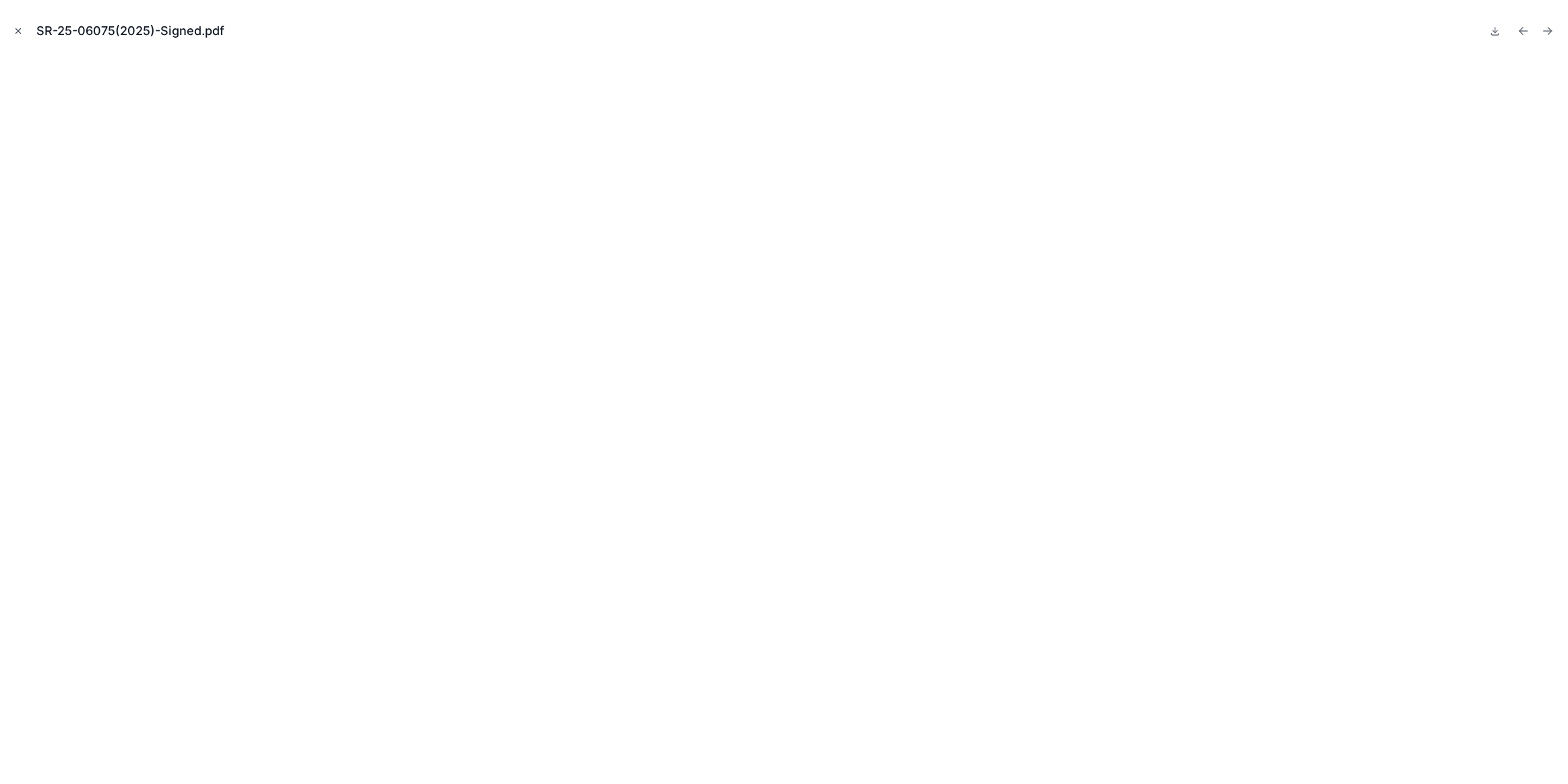
click at [19, 34] on icon "Close modal" at bounding box center [18, 30] width 9 height 9
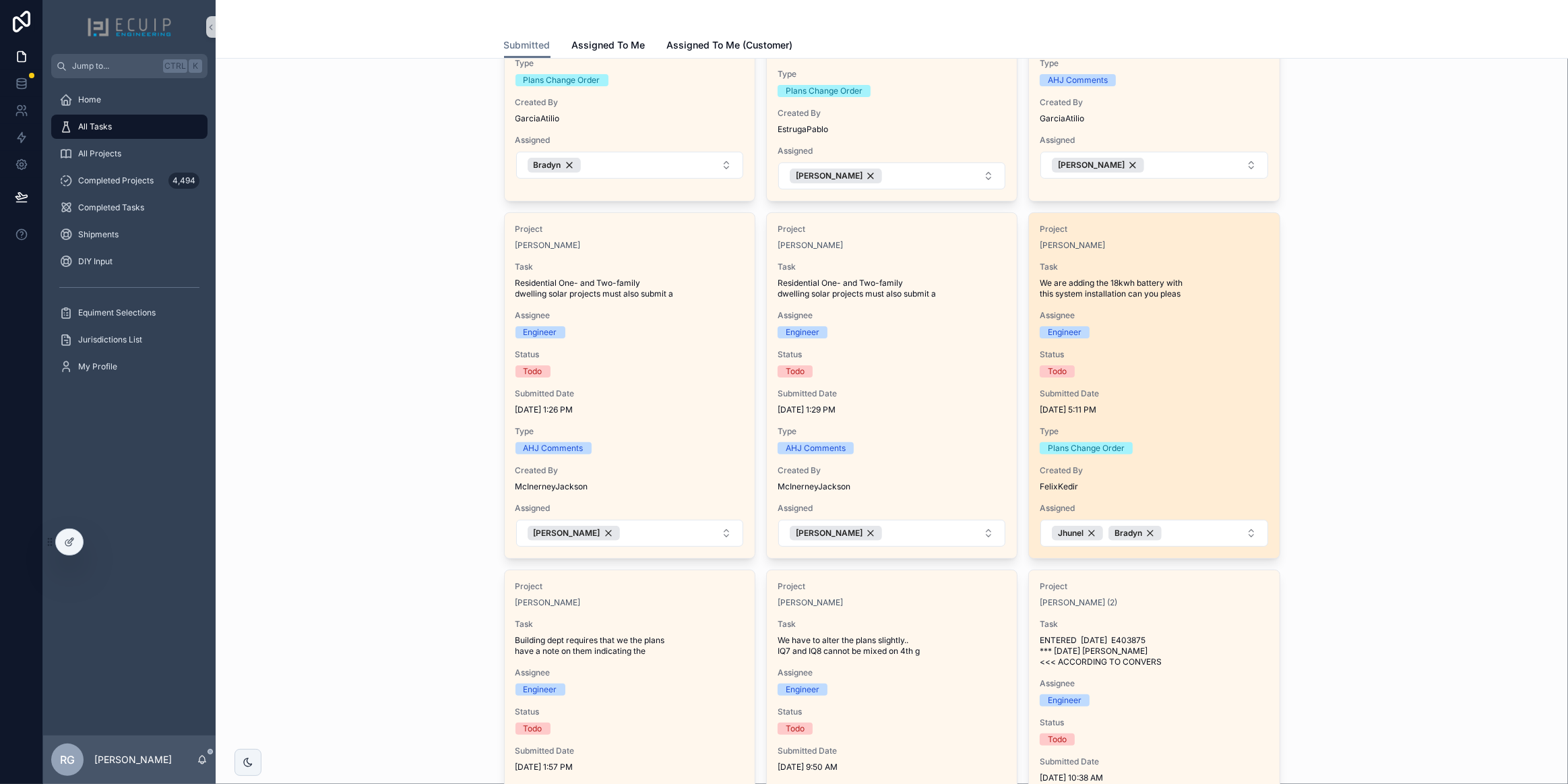
click at [1168, 436] on div "Type Plans Change Order" at bounding box center [1153, 440] width 229 height 28
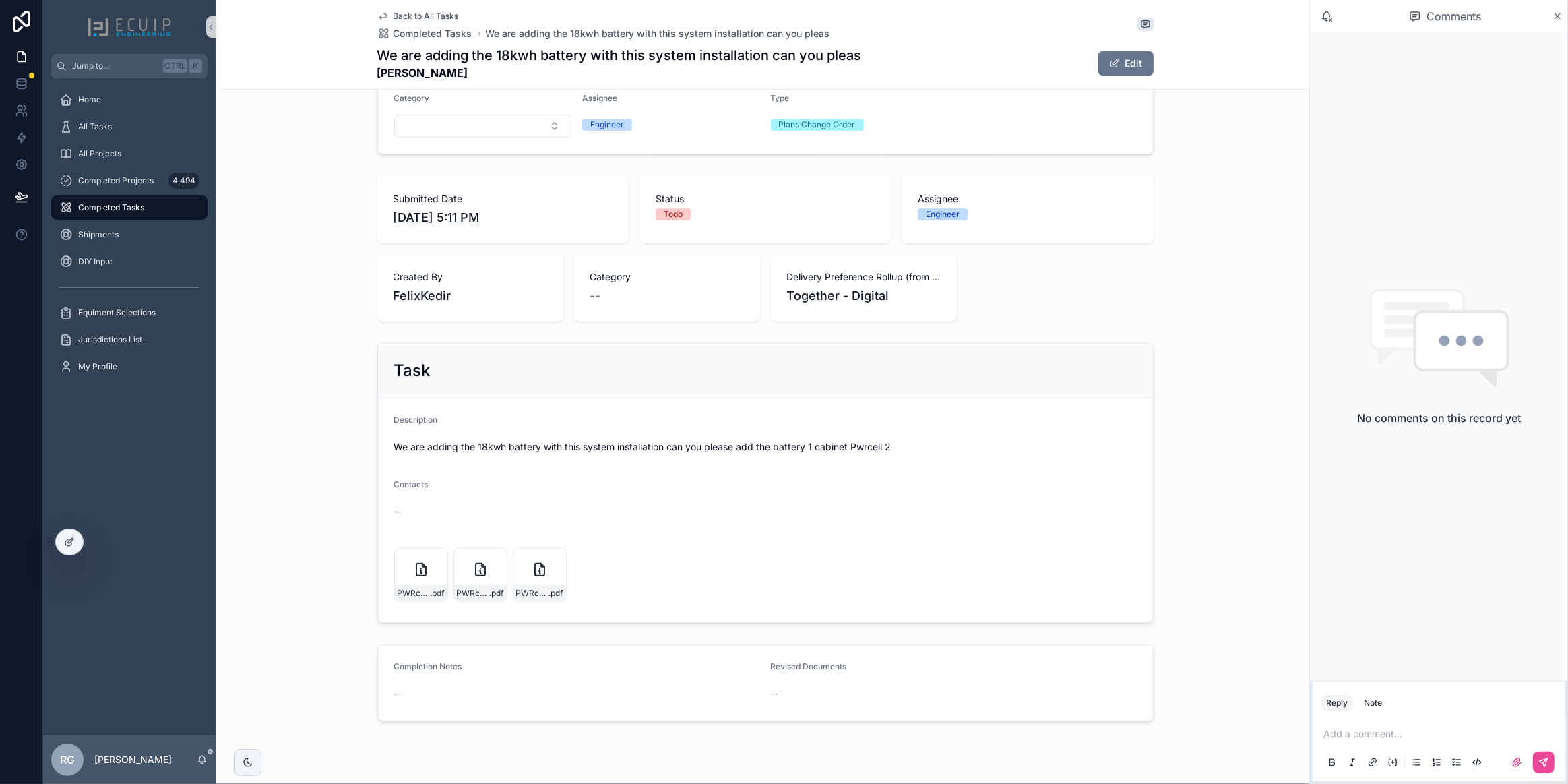
scroll to position [250, 0]
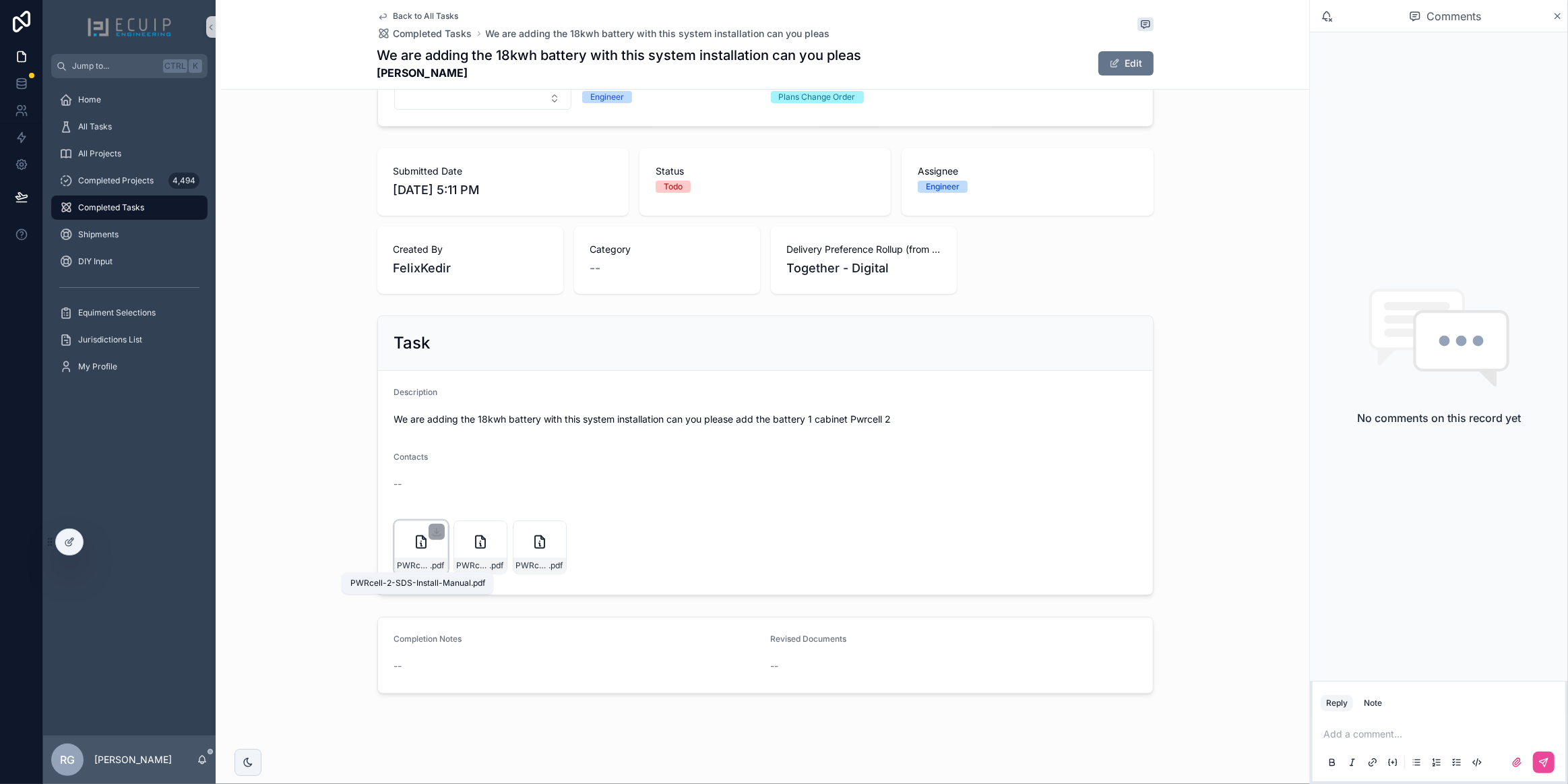
click at [404, 560] on span "PWRcell-2-SDS-Install-Manual" at bounding box center [414, 565] width 33 height 11
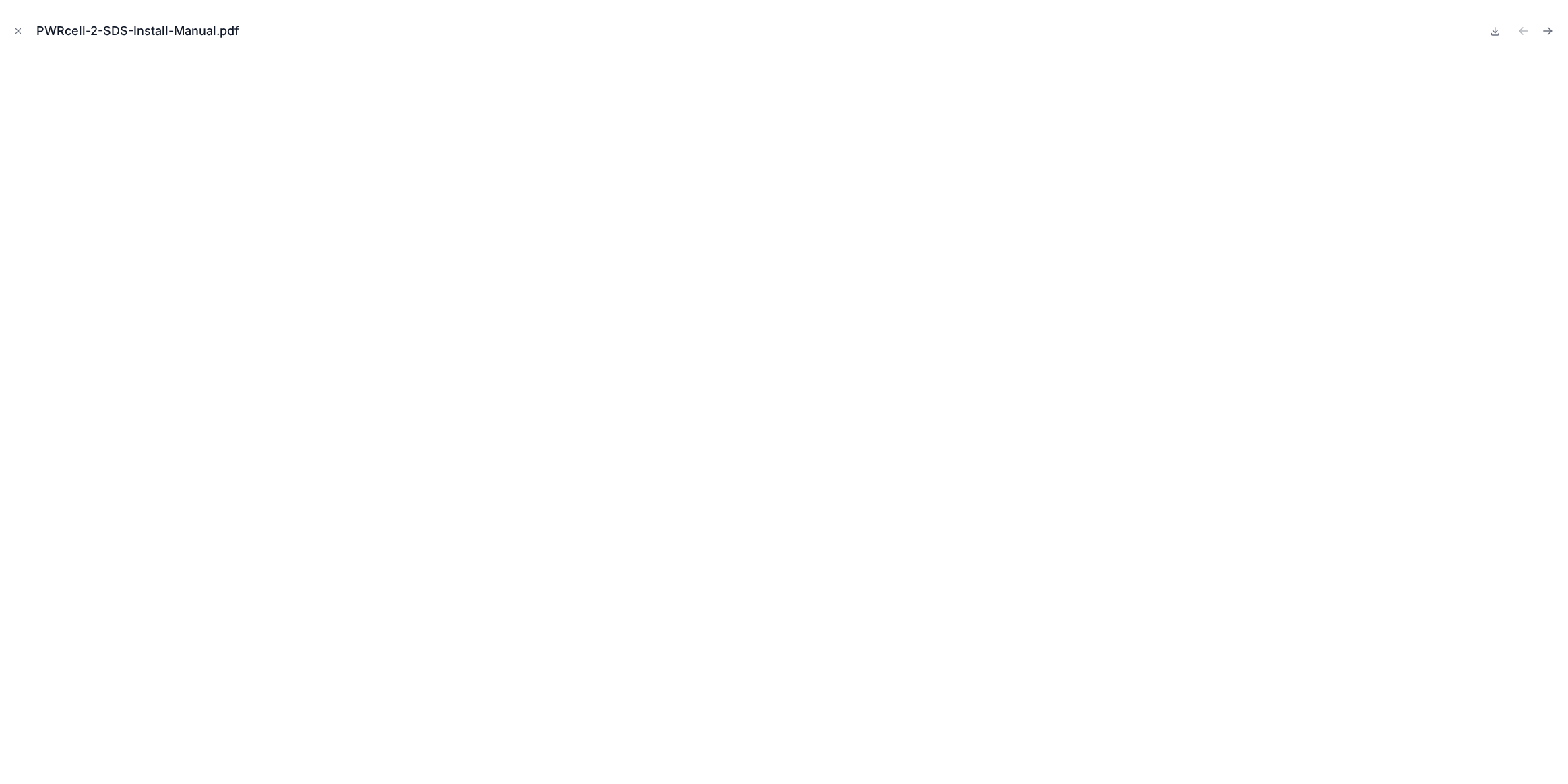
click at [21, 35] on button "Close modal" at bounding box center [18, 31] width 15 height 15
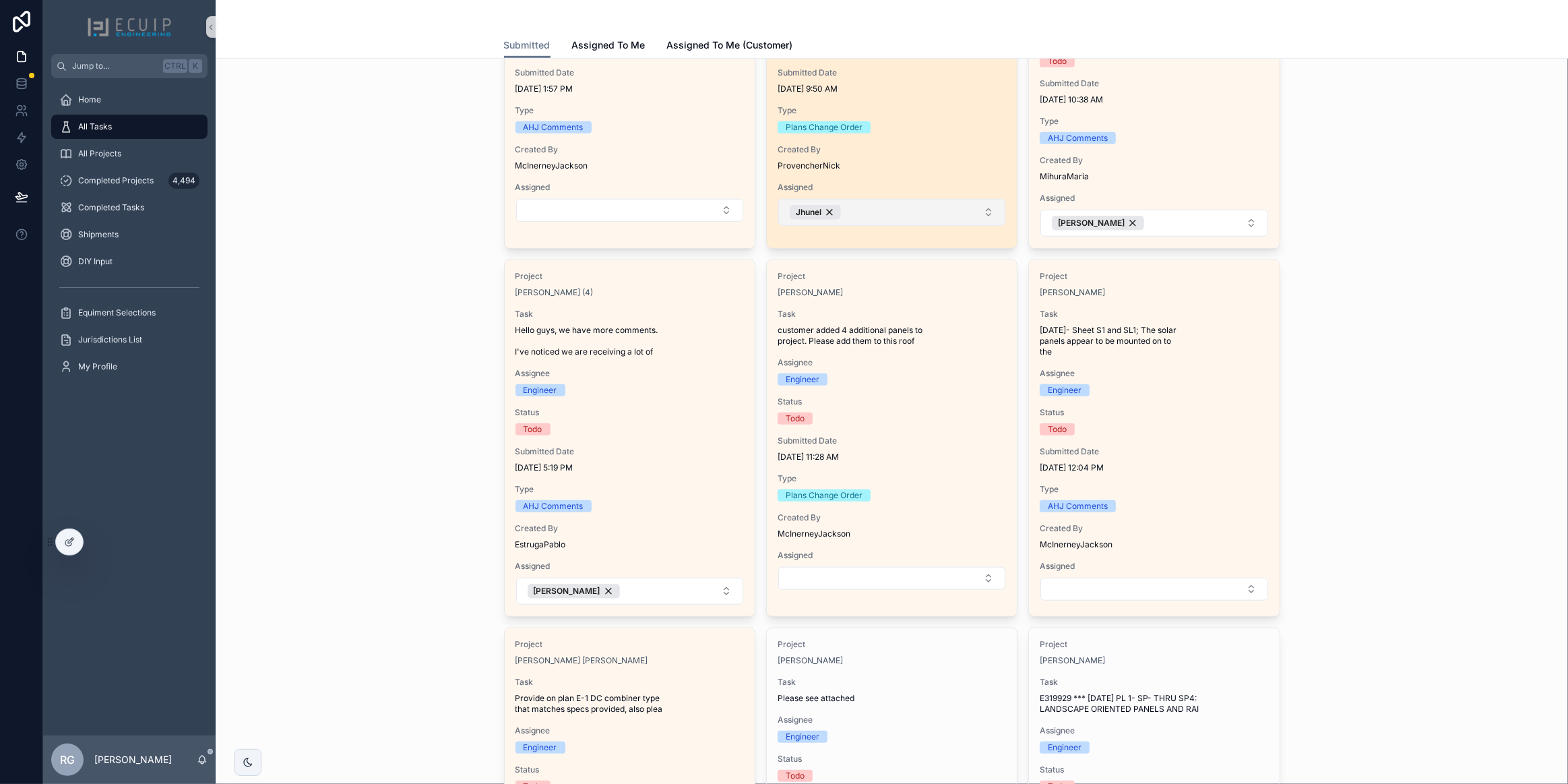
scroll to position [985, 0]
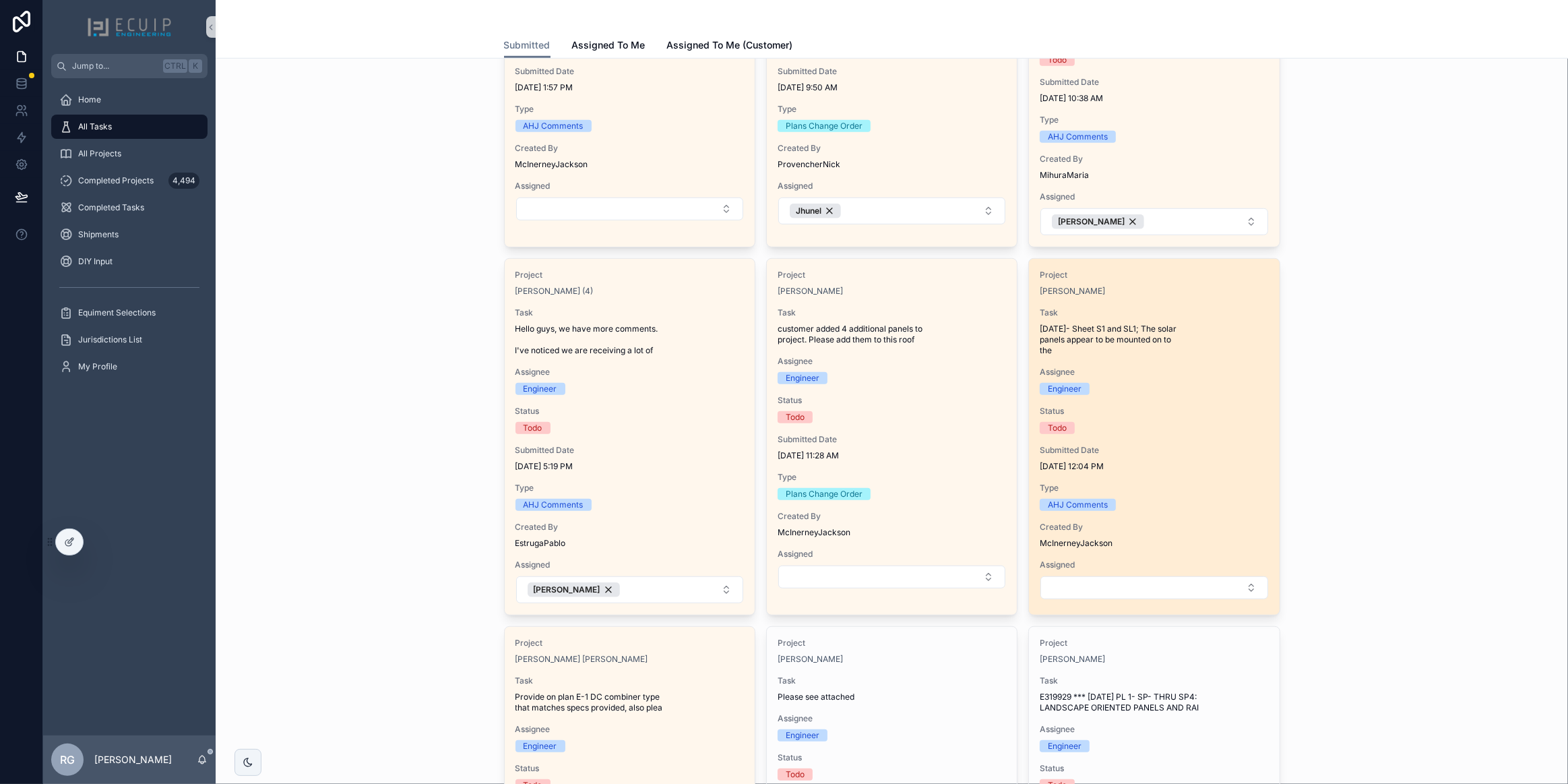
click at [1156, 397] on div "Project [PERSON_NAME] Task [DATE]- Sheet S1 and SL1; The solar panels appear to…" at bounding box center [1153, 435] width 250 height 352
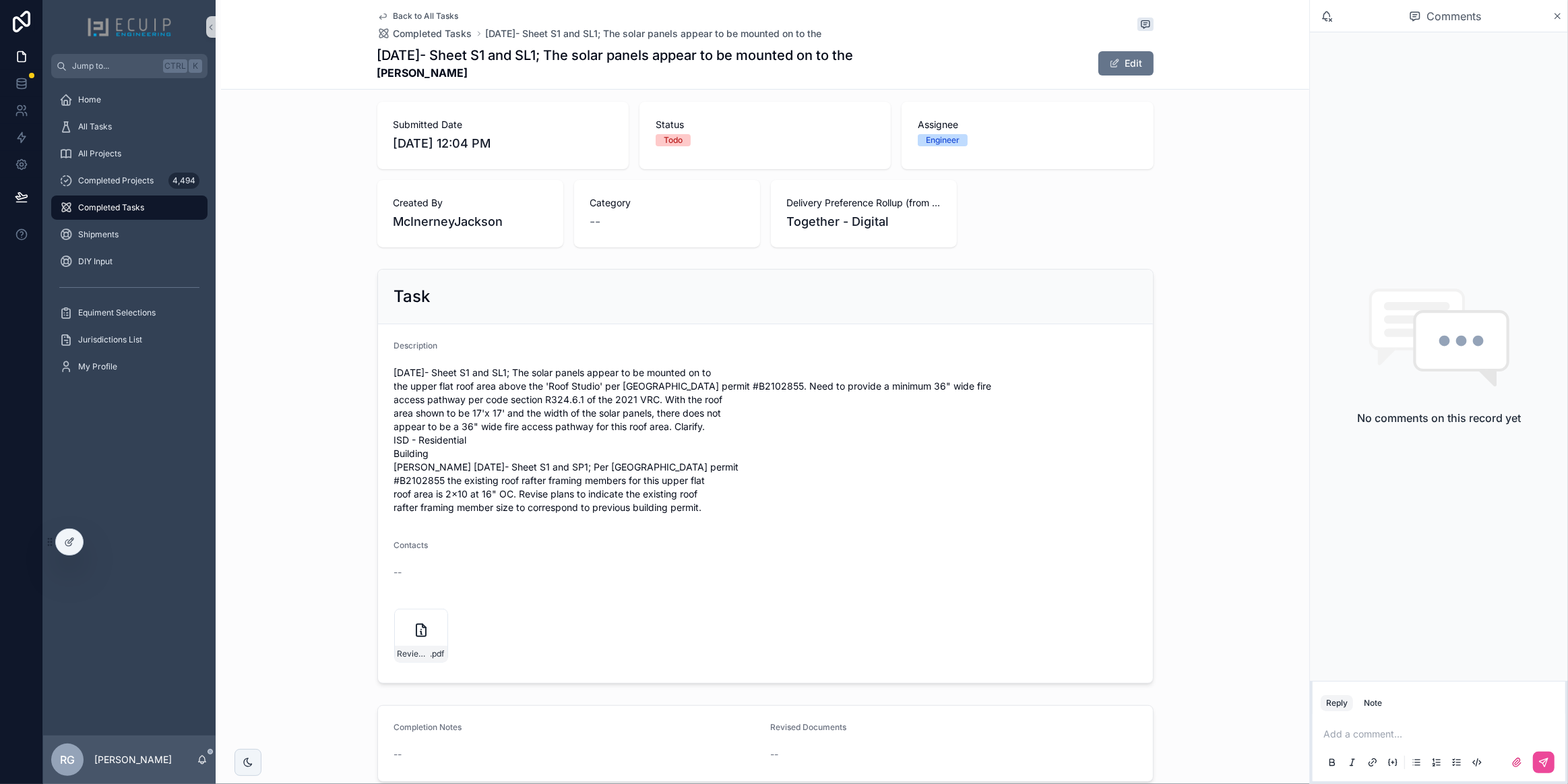
scroll to position [306, 0]
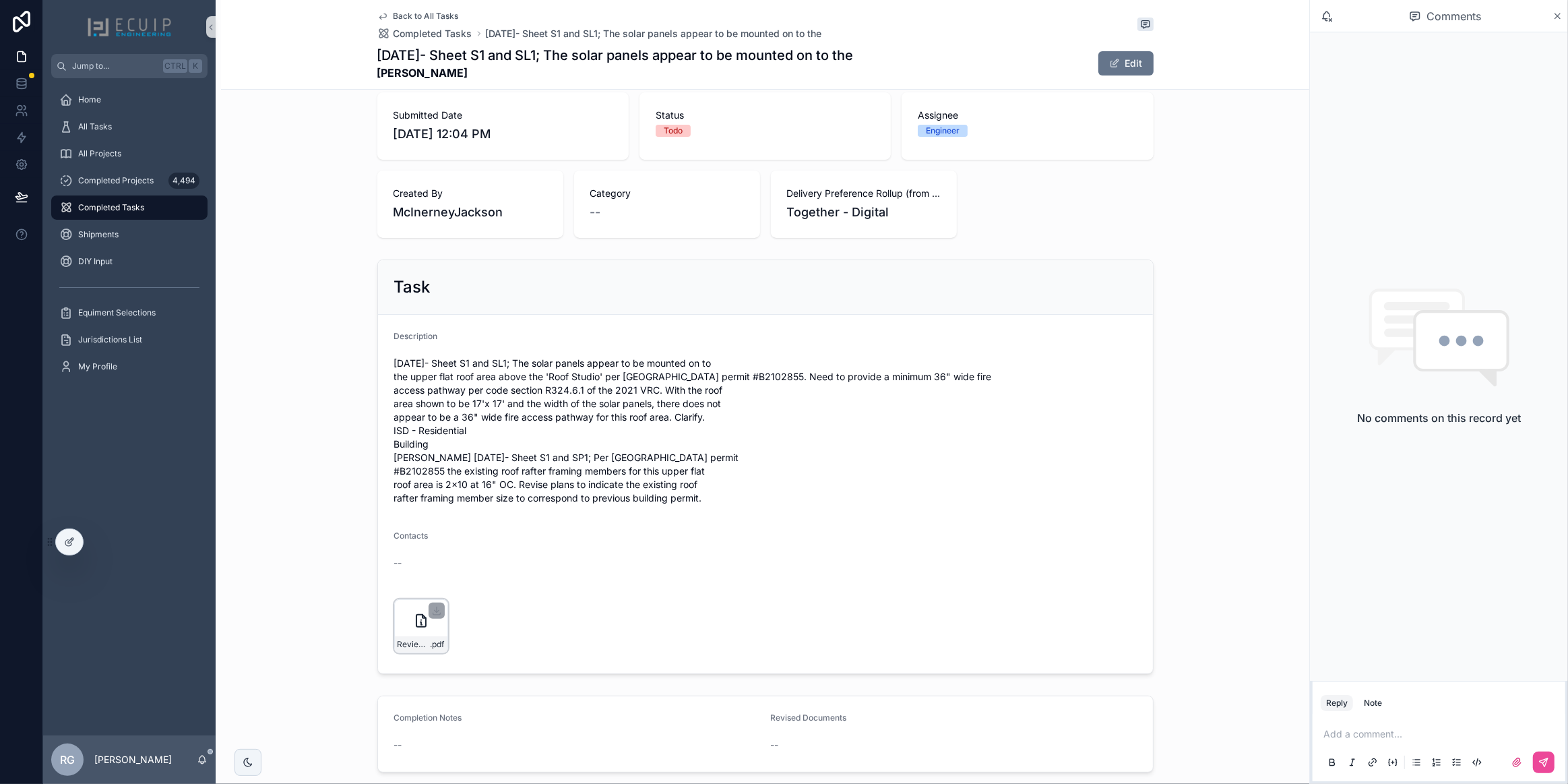
click at [401, 633] on div "Review-Results-Letter---1504-N-POWHATAN-ST-(E)-(RALT25-04511)---10-3-2025 .pdf" at bounding box center [421, 626] width 54 height 54
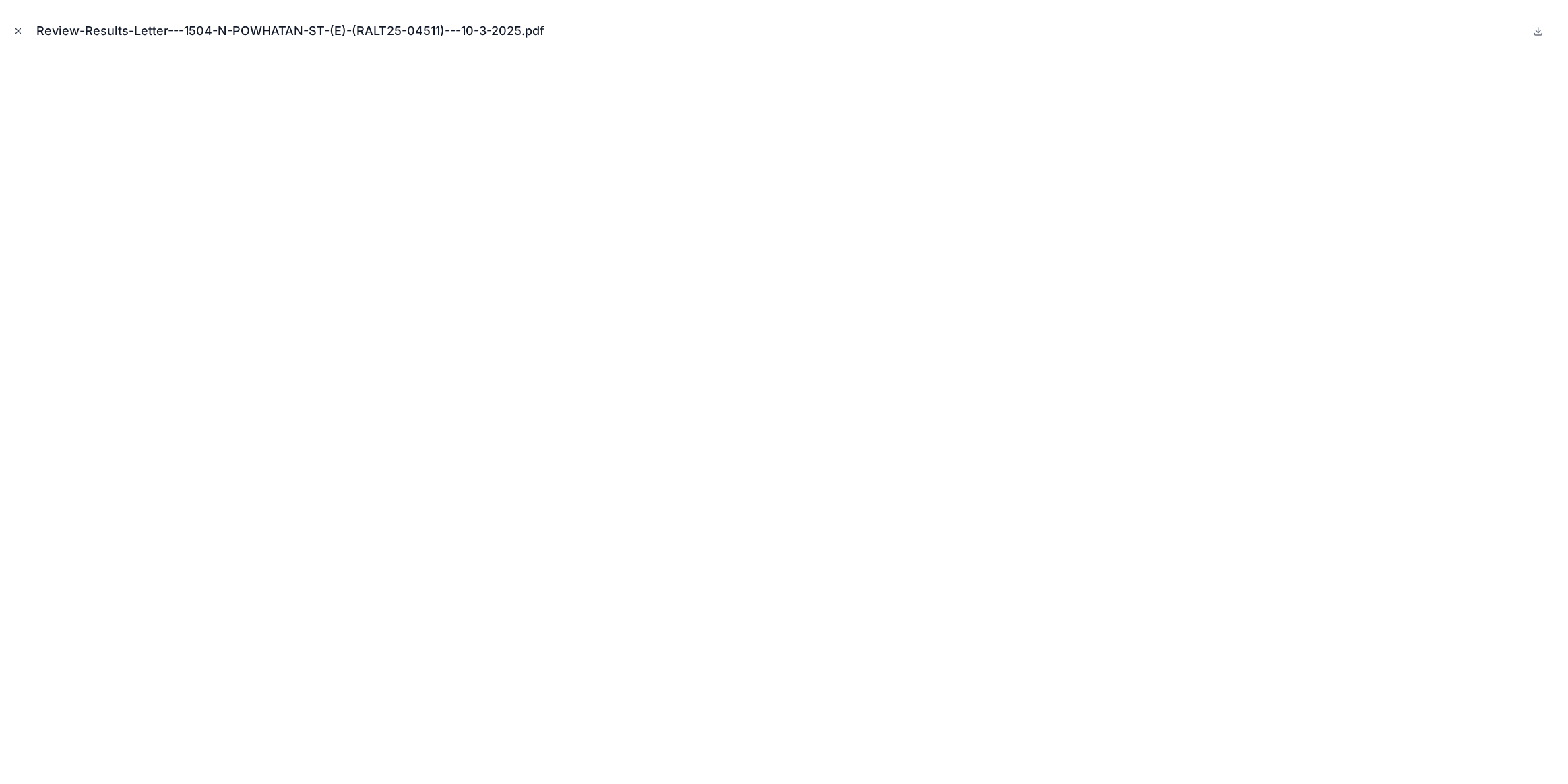
click at [16, 30] on icon "Close modal" at bounding box center [18, 30] width 9 height 9
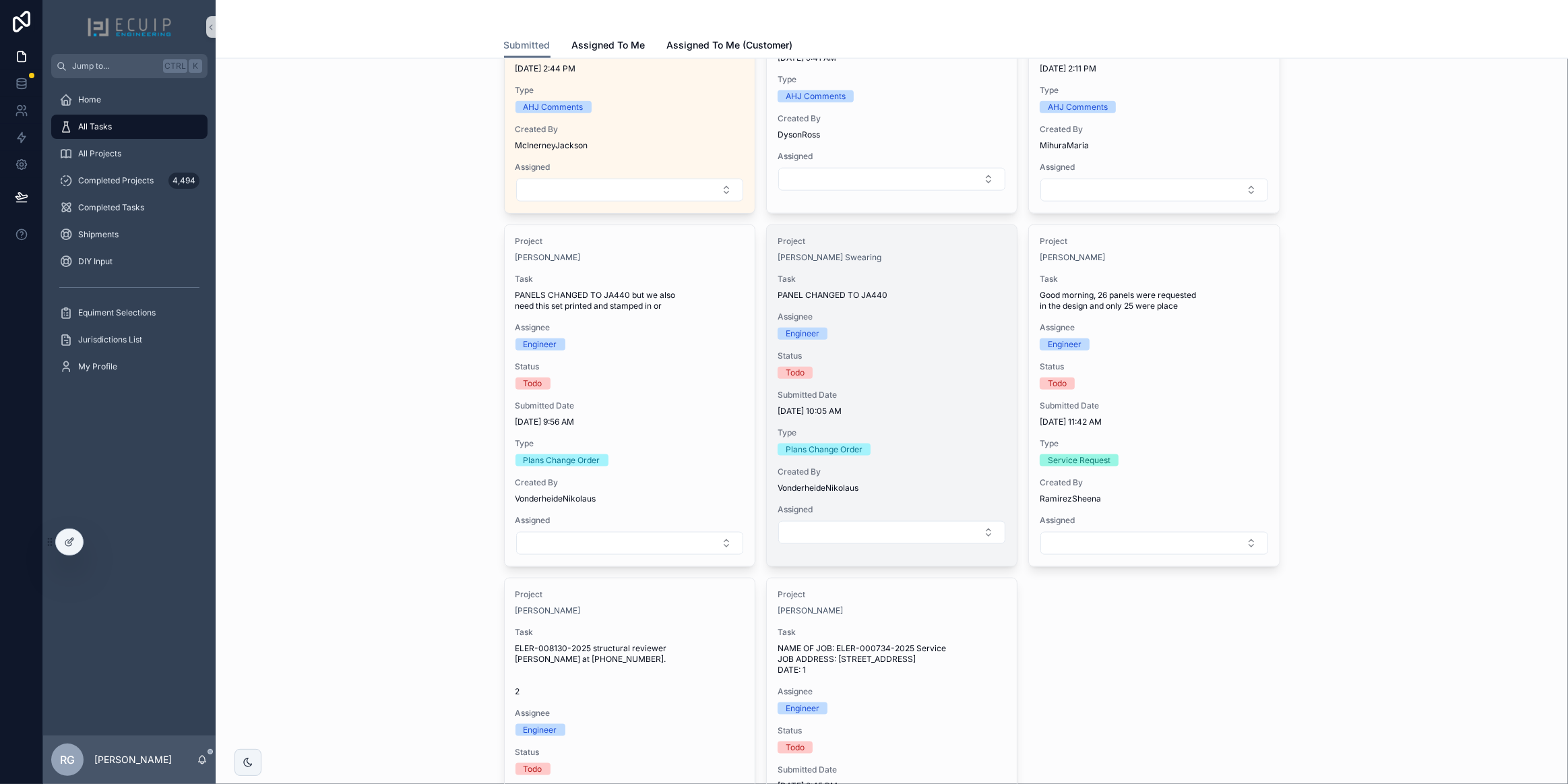
scroll to position [1961, 0]
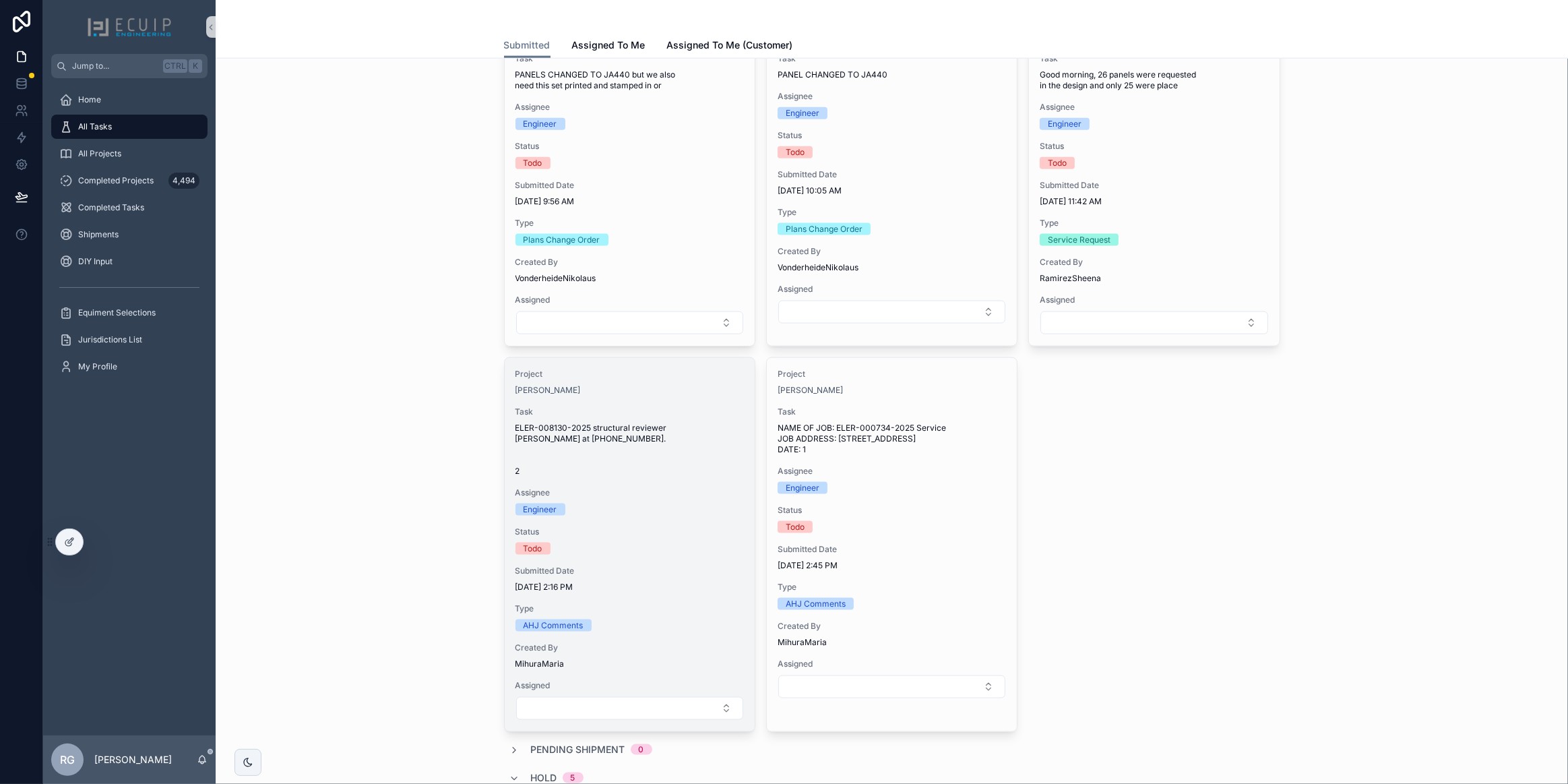
click at [604, 488] on span "Assignee" at bounding box center [629, 493] width 229 height 11
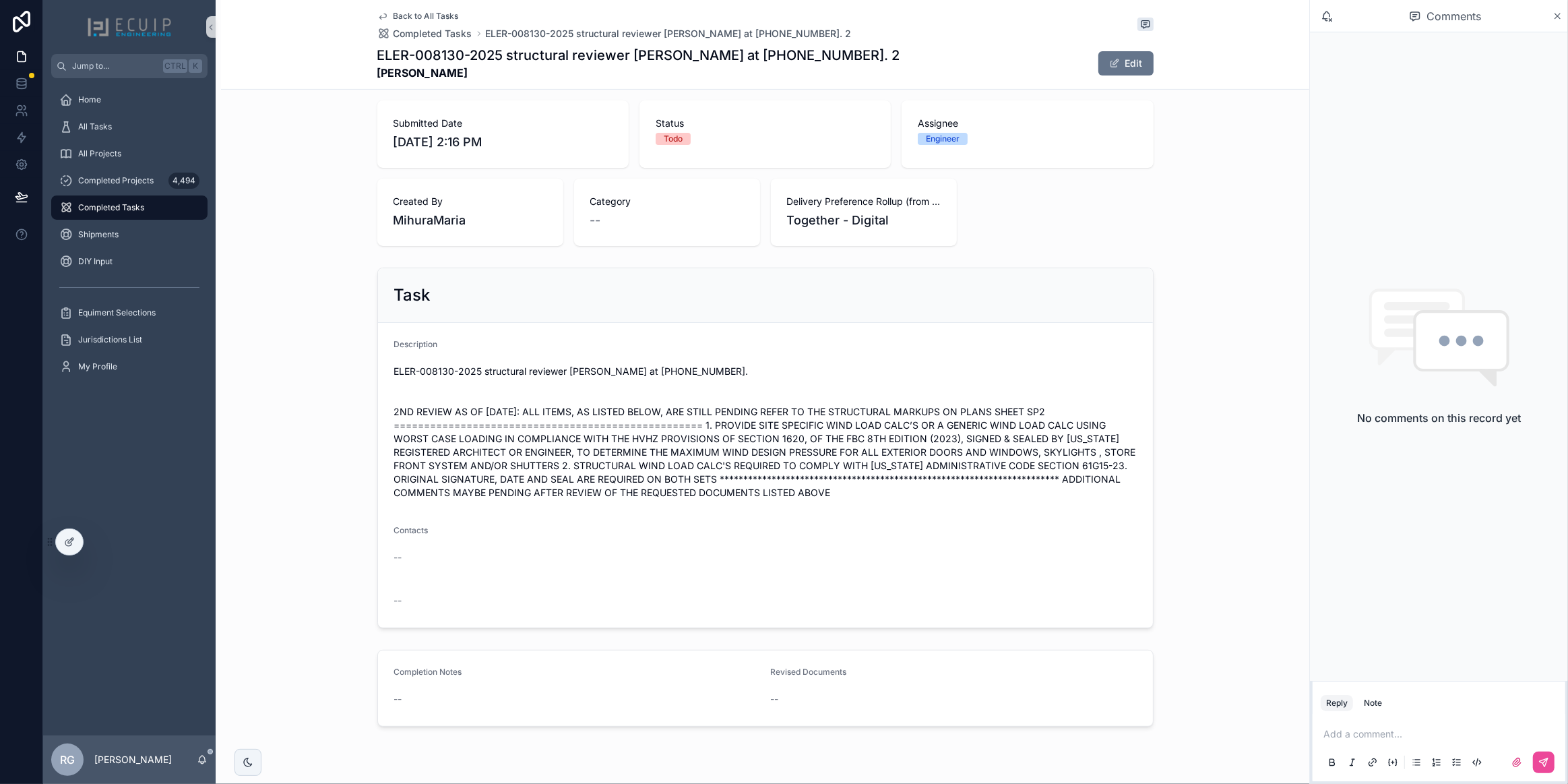
scroll to position [306, 0]
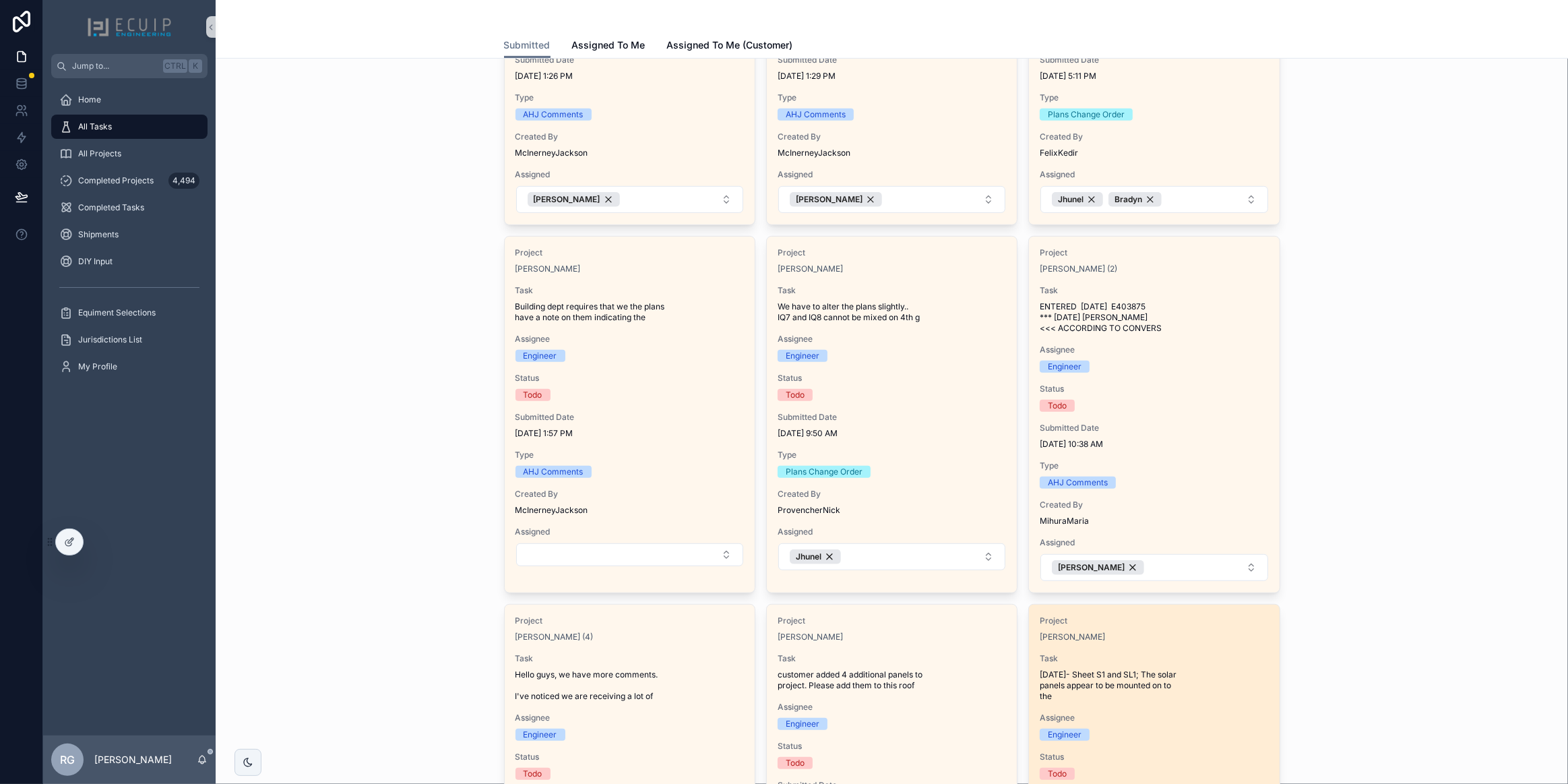
scroll to position [551, 0]
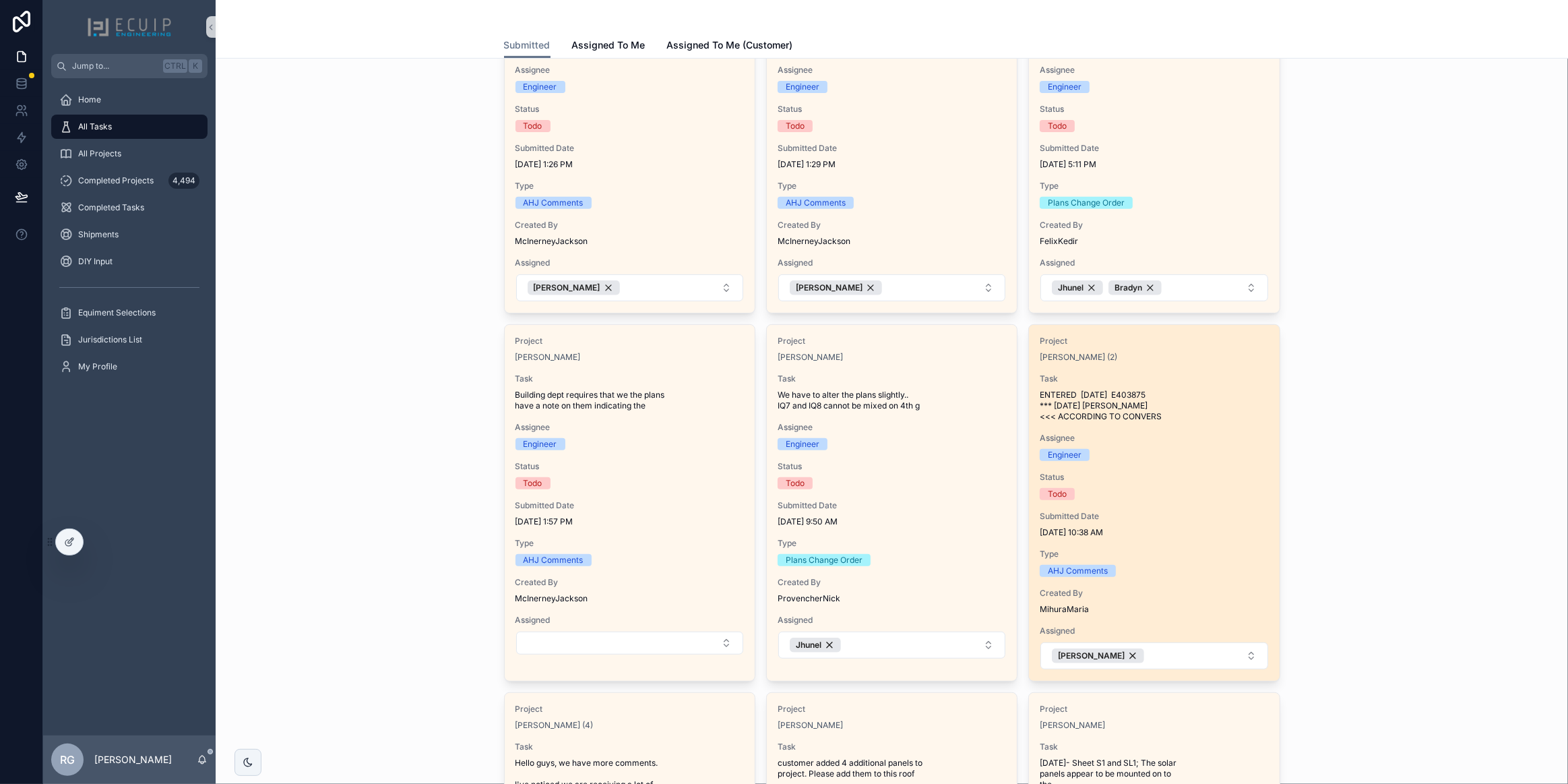
click at [1174, 465] on div "Project [PERSON_NAME] (2) Task ENTERED [DATE] E403875 *** [DATE] [PERSON_NAME] …" at bounding box center [1153, 502] width 250 height 356
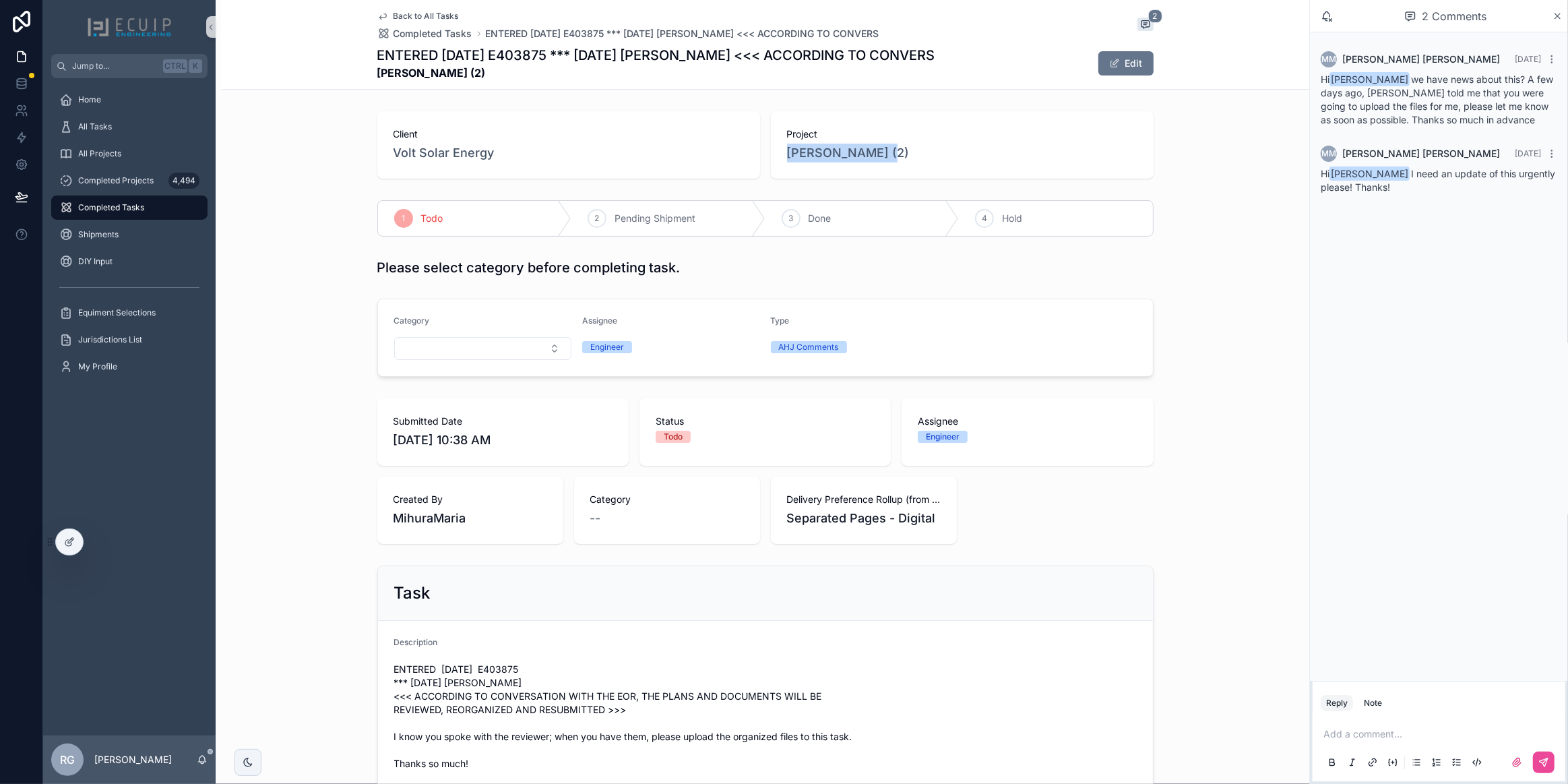
drag, startPoint x: 890, startPoint y: 154, endPoint x: 768, endPoint y: 149, distance: 122.1
click at [771, 149] on div "Project [PERSON_NAME] (2)" at bounding box center [962, 144] width 383 height 67
copy span "[PERSON_NAME] (2)"
click at [896, 190] on div "Client Volt Solar Energy Project [PERSON_NAME] (2) 1 Todo 2 Pending Shipment 3 …" at bounding box center [765, 555] width 1088 height 897
drag, startPoint x: 678, startPoint y: 268, endPoint x: 519, endPoint y: 285, distance: 159.9
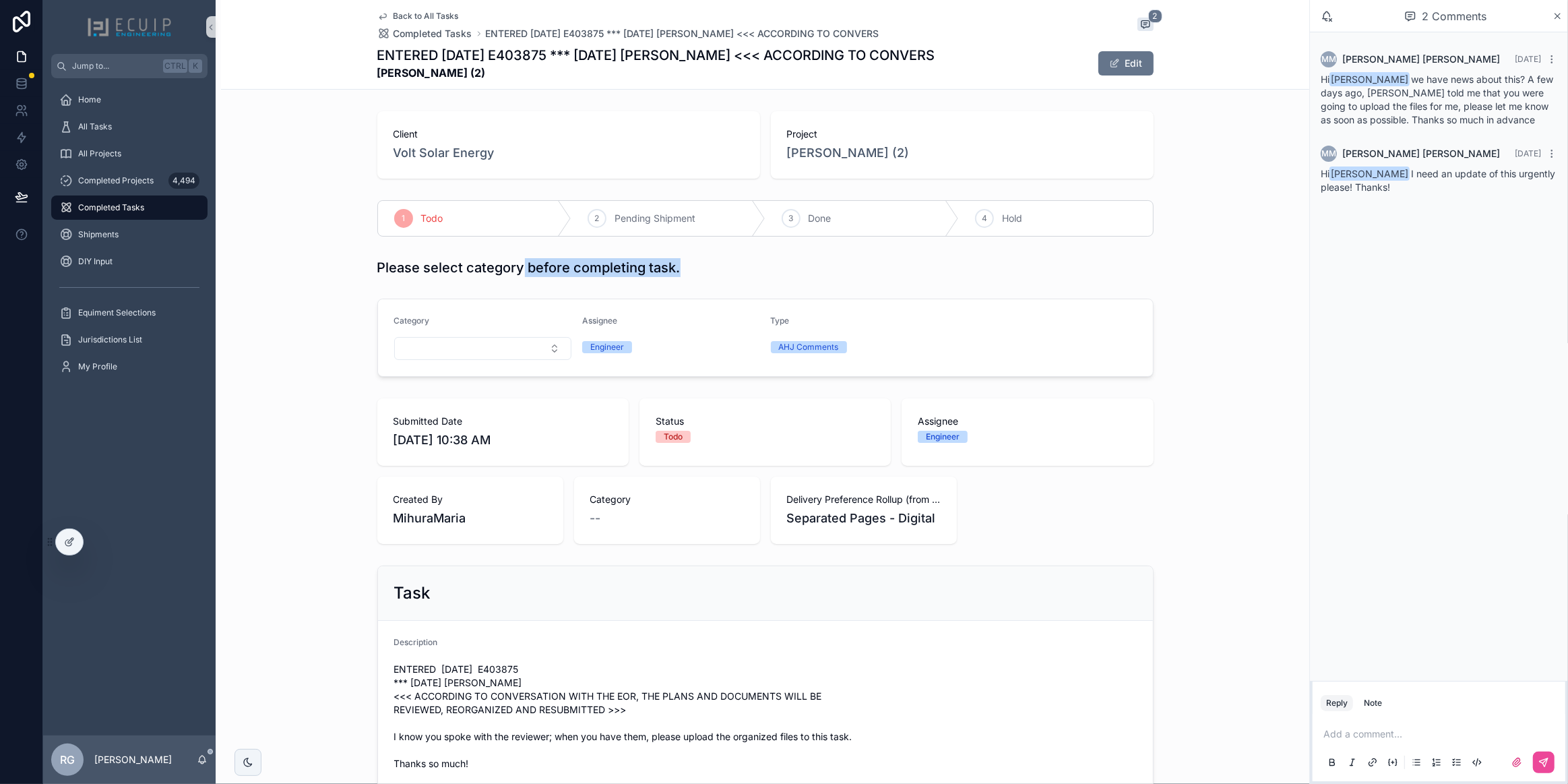
click at [519, 285] on div "Client Volt Solar Energy Project [PERSON_NAME] (2) 1 Todo 2 Pending Shipment 3 …" at bounding box center [765, 555] width 1088 height 897
click at [691, 279] on div "Please select category before completing task." at bounding box center [765, 267] width 1088 height 30
drag, startPoint x: 891, startPoint y: 156, endPoint x: 779, endPoint y: 168, distance: 112.6
click at [779, 154] on div "Project [PERSON_NAME] (2)" at bounding box center [962, 144] width 383 height 67
copy span "[PERSON_NAME] (2)"
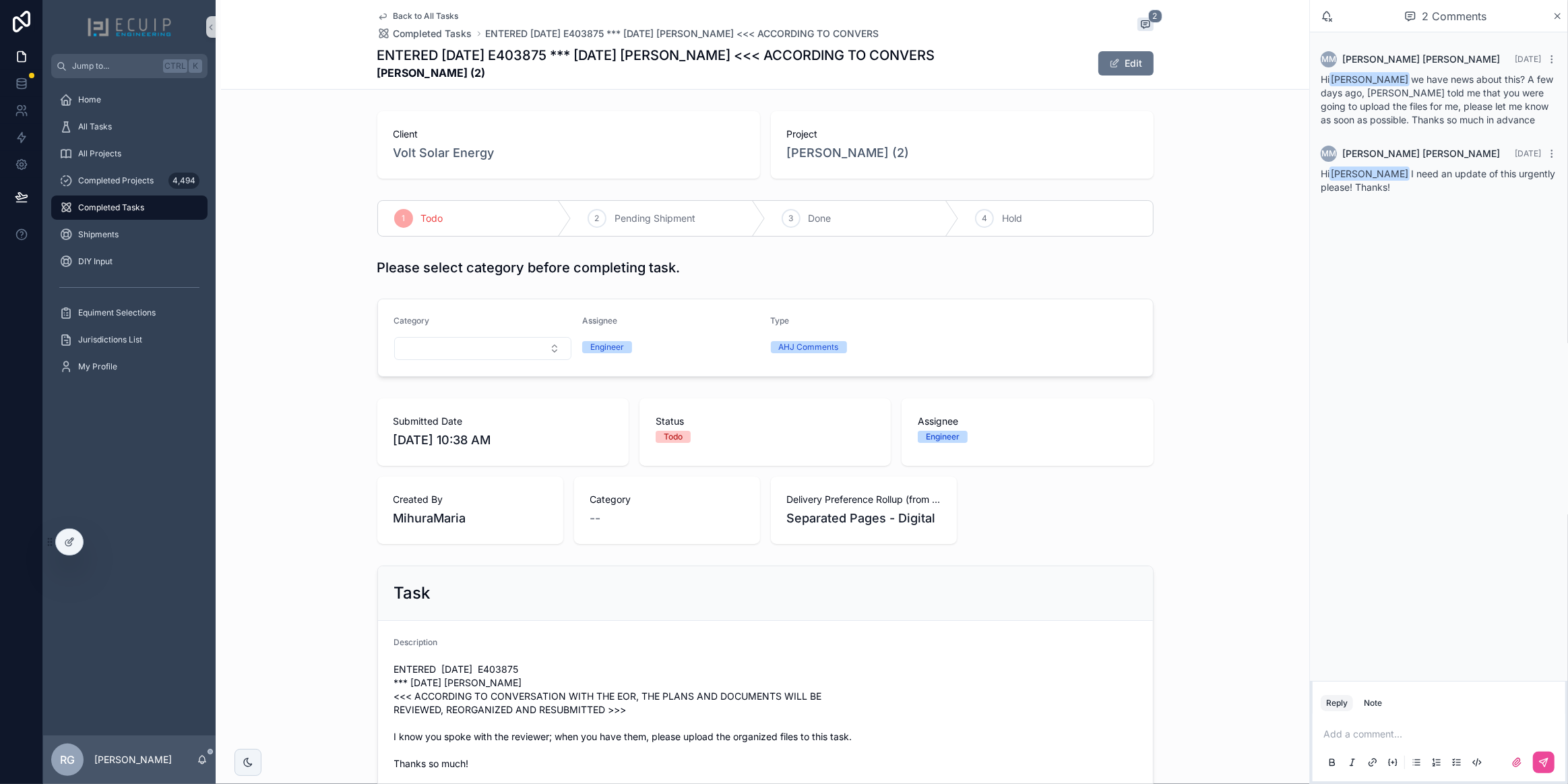
click at [540, 169] on div "Client Volt Solar Energy" at bounding box center [568, 144] width 383 height 67
click at [137, 131] on div "All Tasks" at bounding box center [129, 127] width 140 height 22
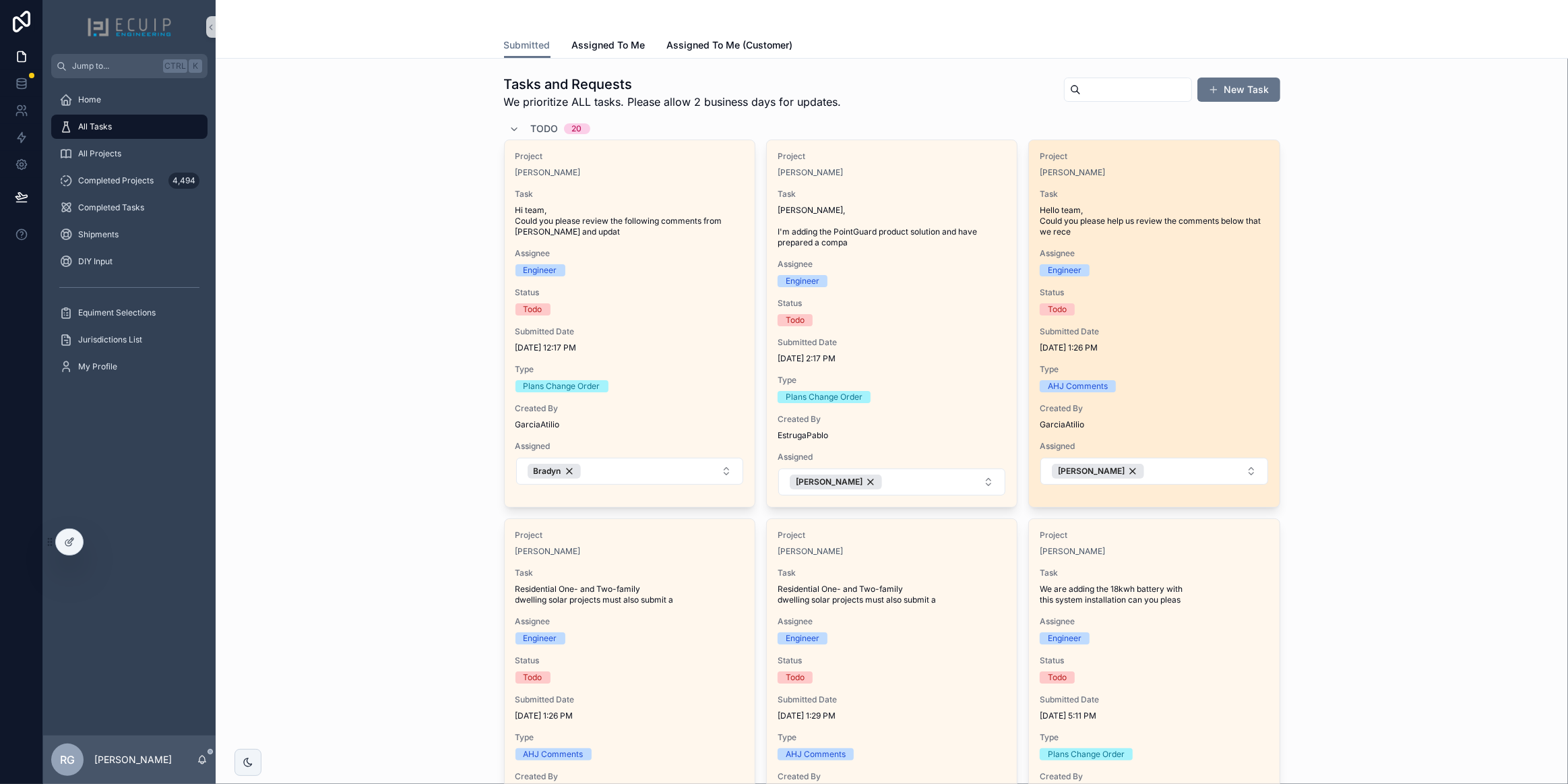
click at [1195, 332] on span "Submitted Date" at bounding box center [1153, 331] width 229 height 11
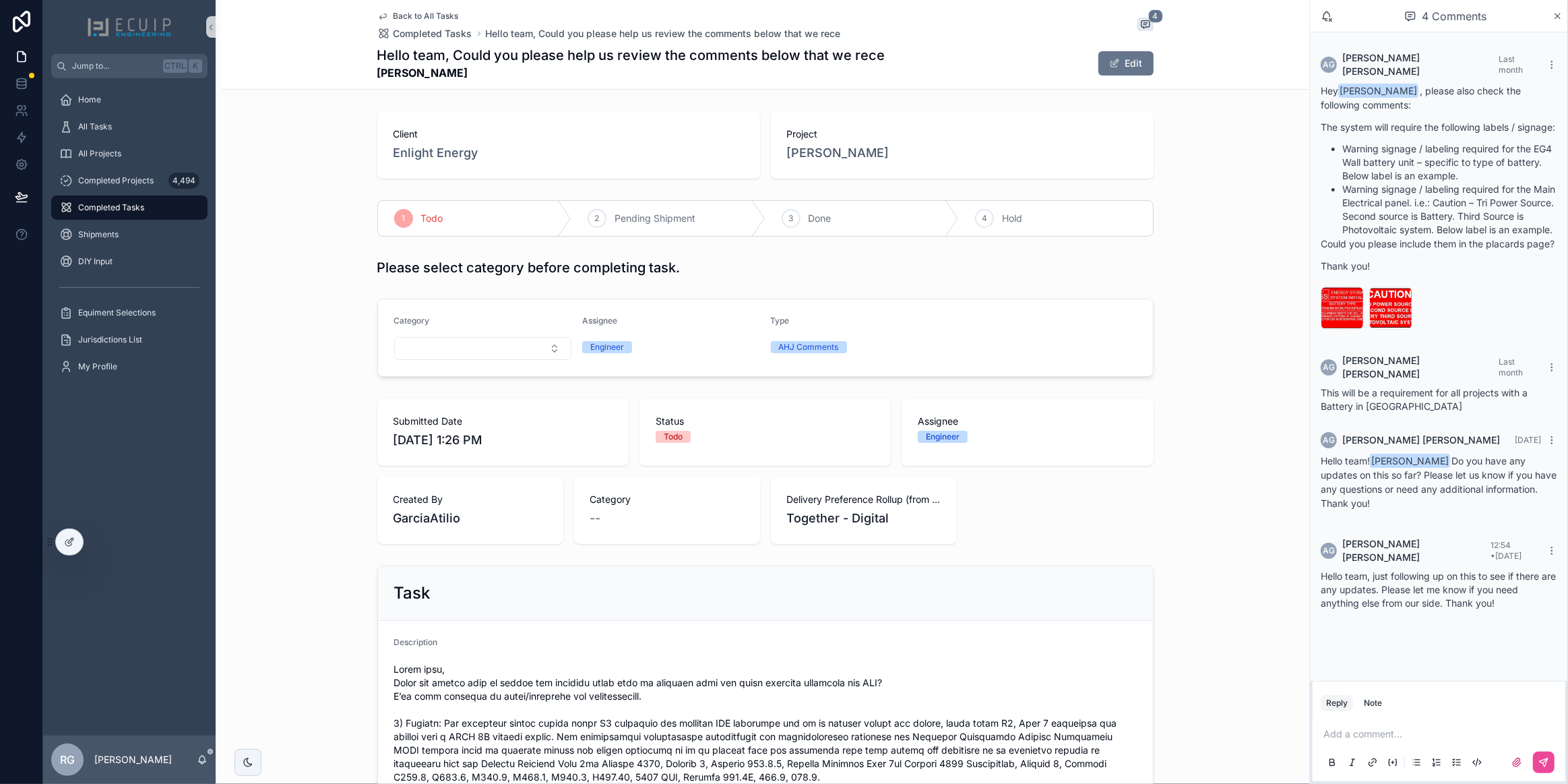
click at [1412, 746] on div "Add a comment..." at bounding box center [1439, 747] width 236 height 57
click at [1401, 741] on div "Add a comment..." at bounding box center [1439, 747] width 236 height 57
click at [1383, 731] on p "scrollable content" at bounding box center [1441, 734] width 236 height 14
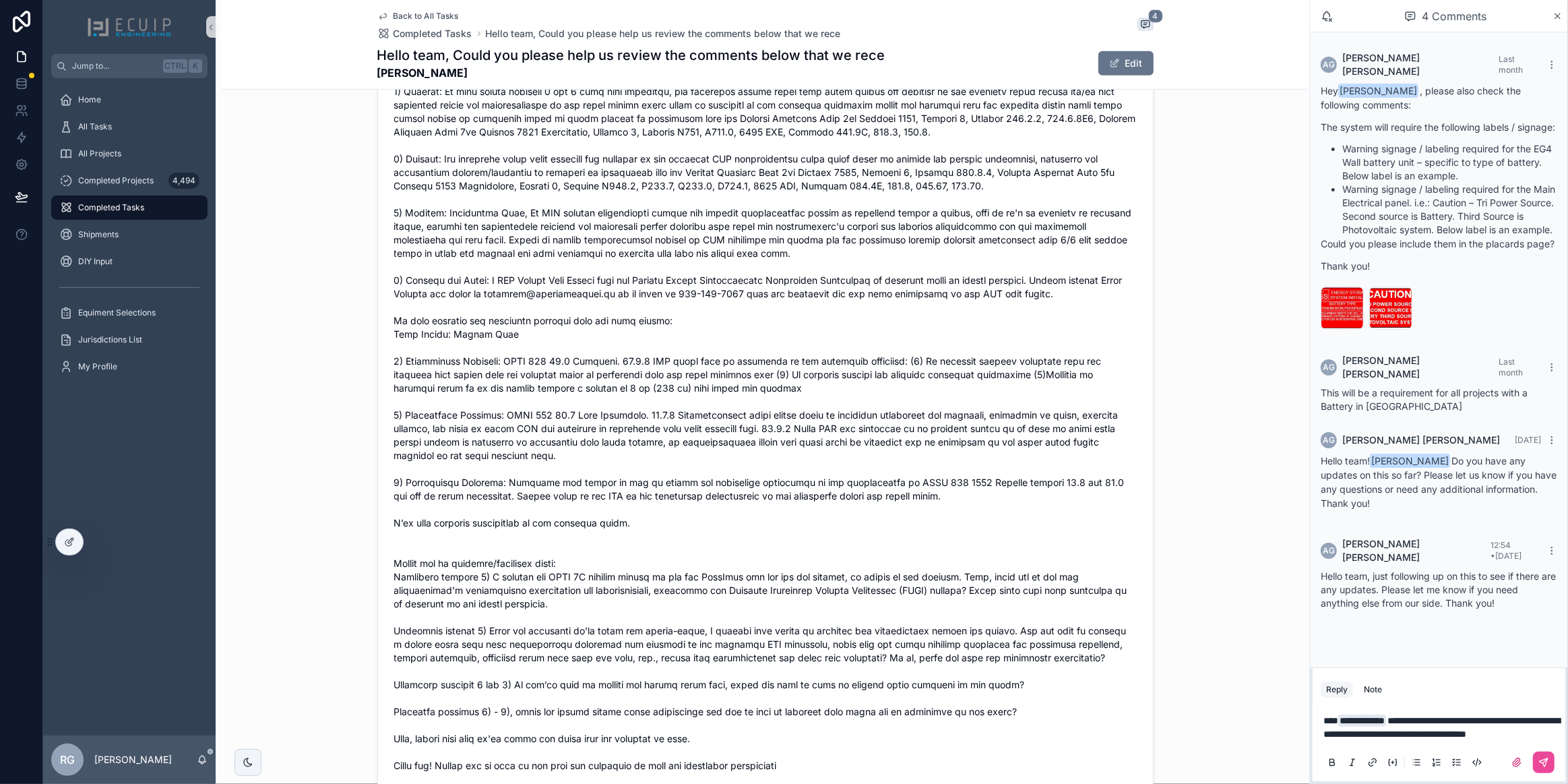
scroll to position [796, 0]
click at [1377, 737] on p "**********" at bounding box center [1441, 727] width 236 height 27
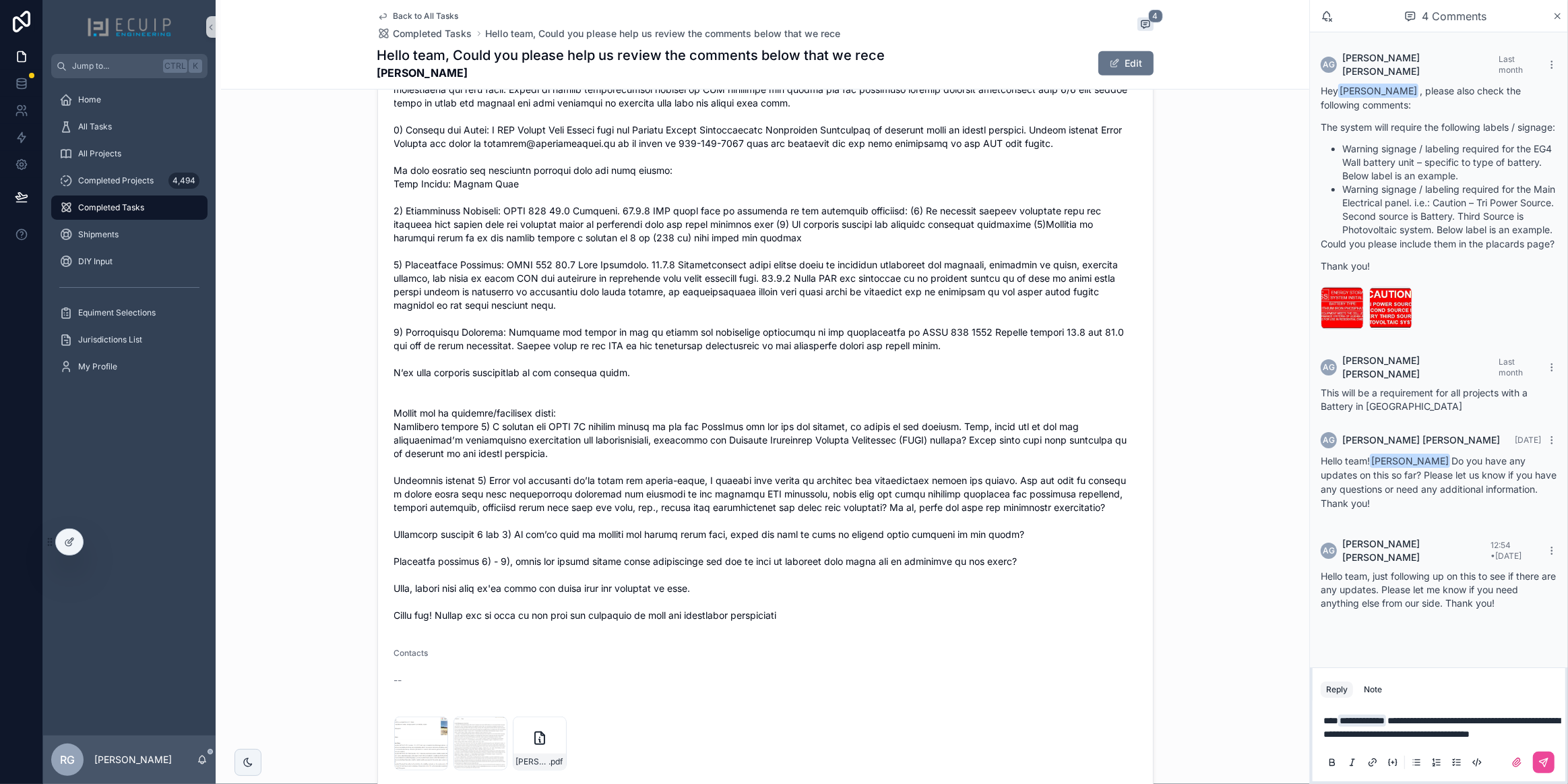
scroll to position [980, 0]
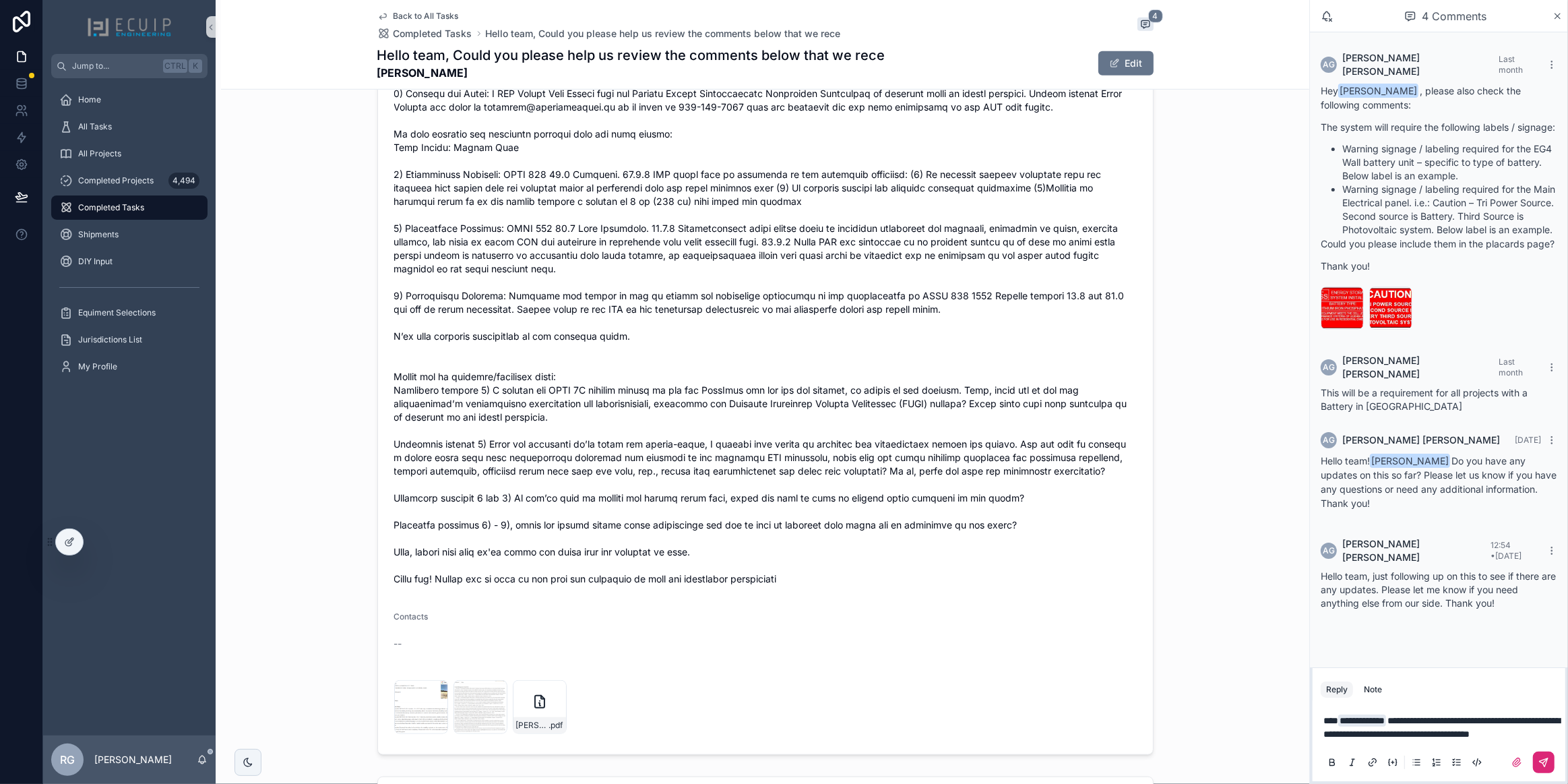
click at [1541, 764] on icon "scrollable content" at bounding box center [1543, 762] width 11 height 11
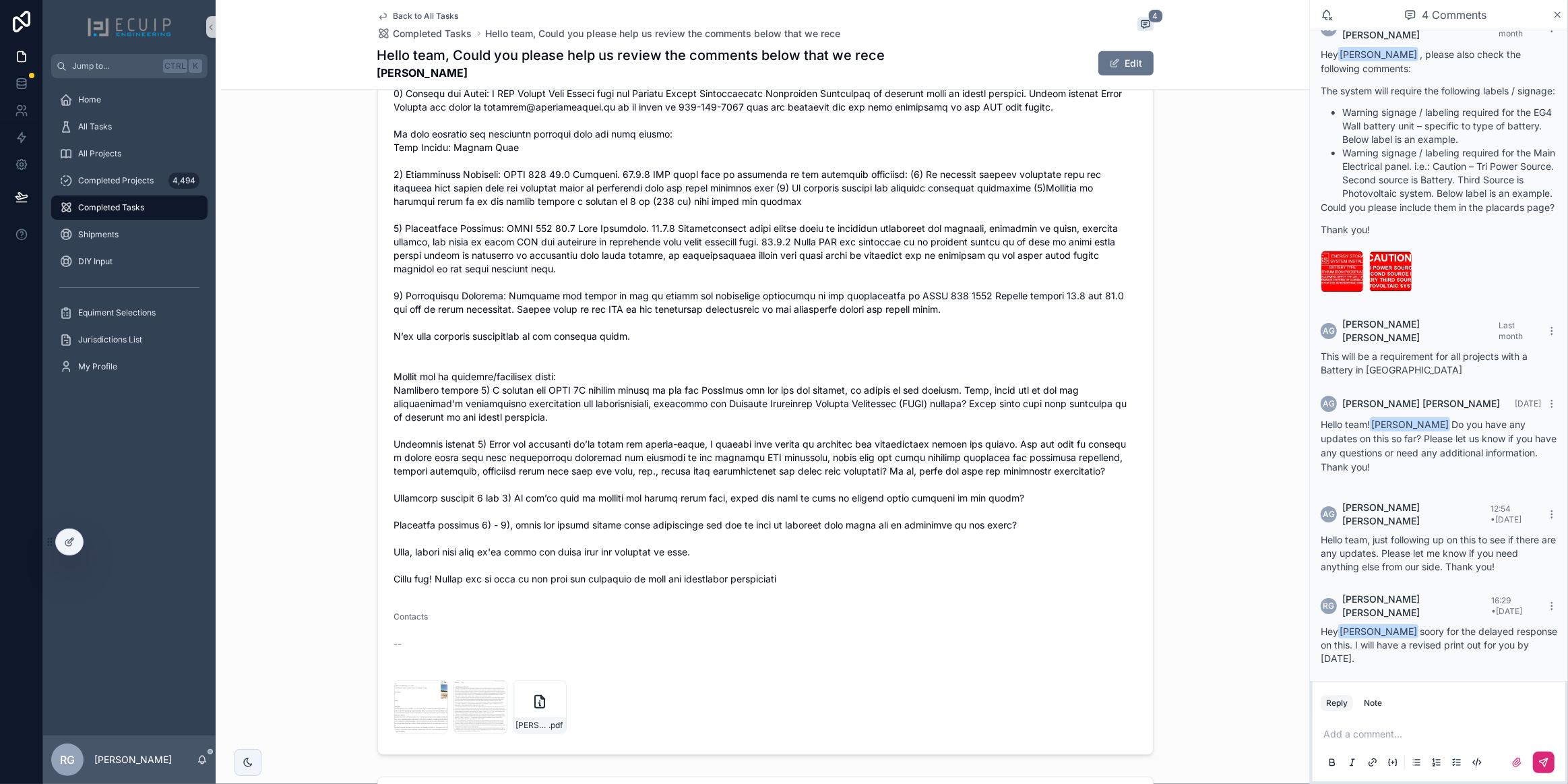
scroll to position [36, 0]
click at [533, 722] on span "[PERSON_NAME]---Battery-Plans-Rev-B-(1)" at bounding box center [533, 725] width 33 height 11
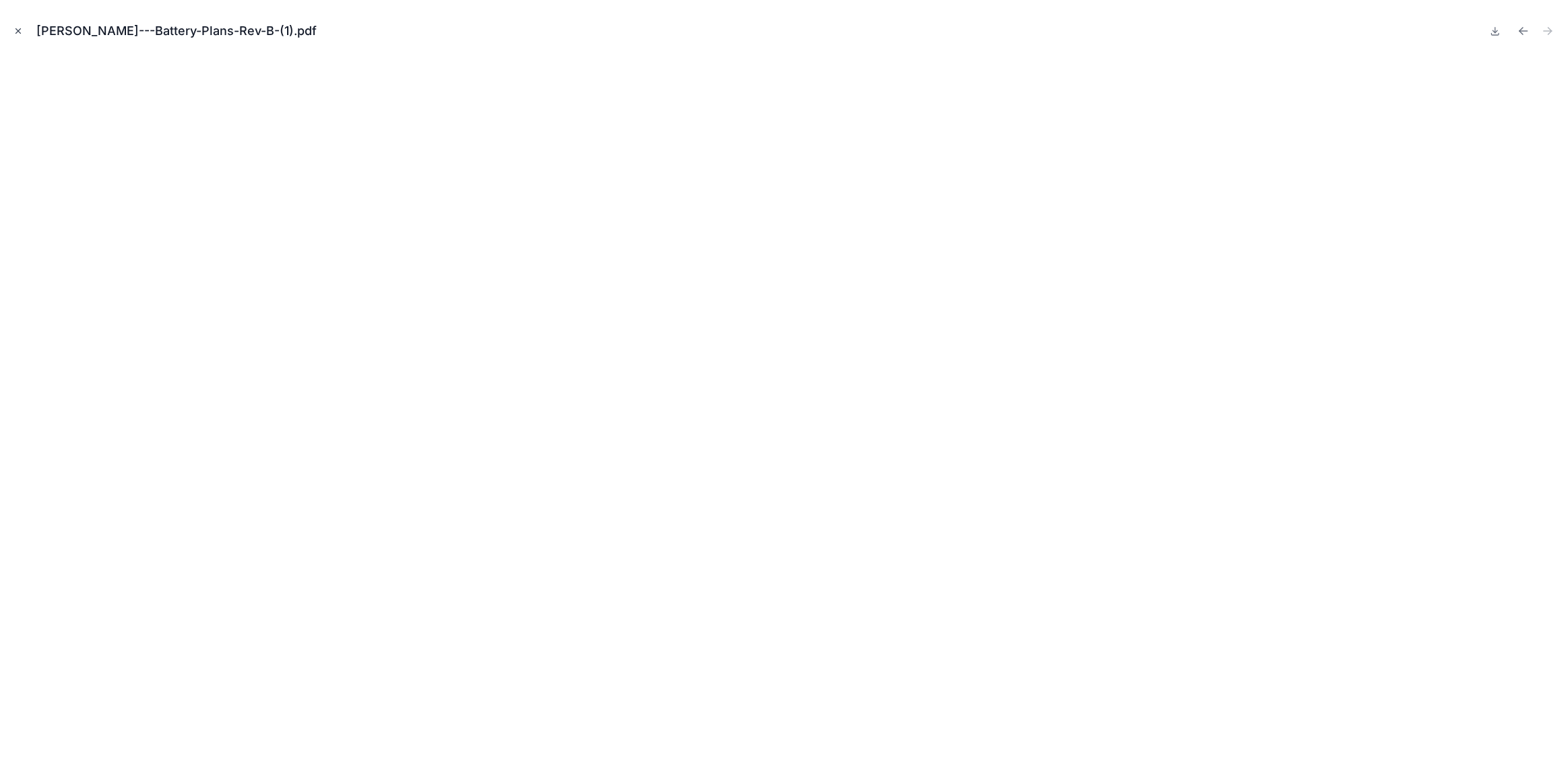
click at [20, 33] on icon "Close modal" at bounding box center [18, 30] width 9 height 9
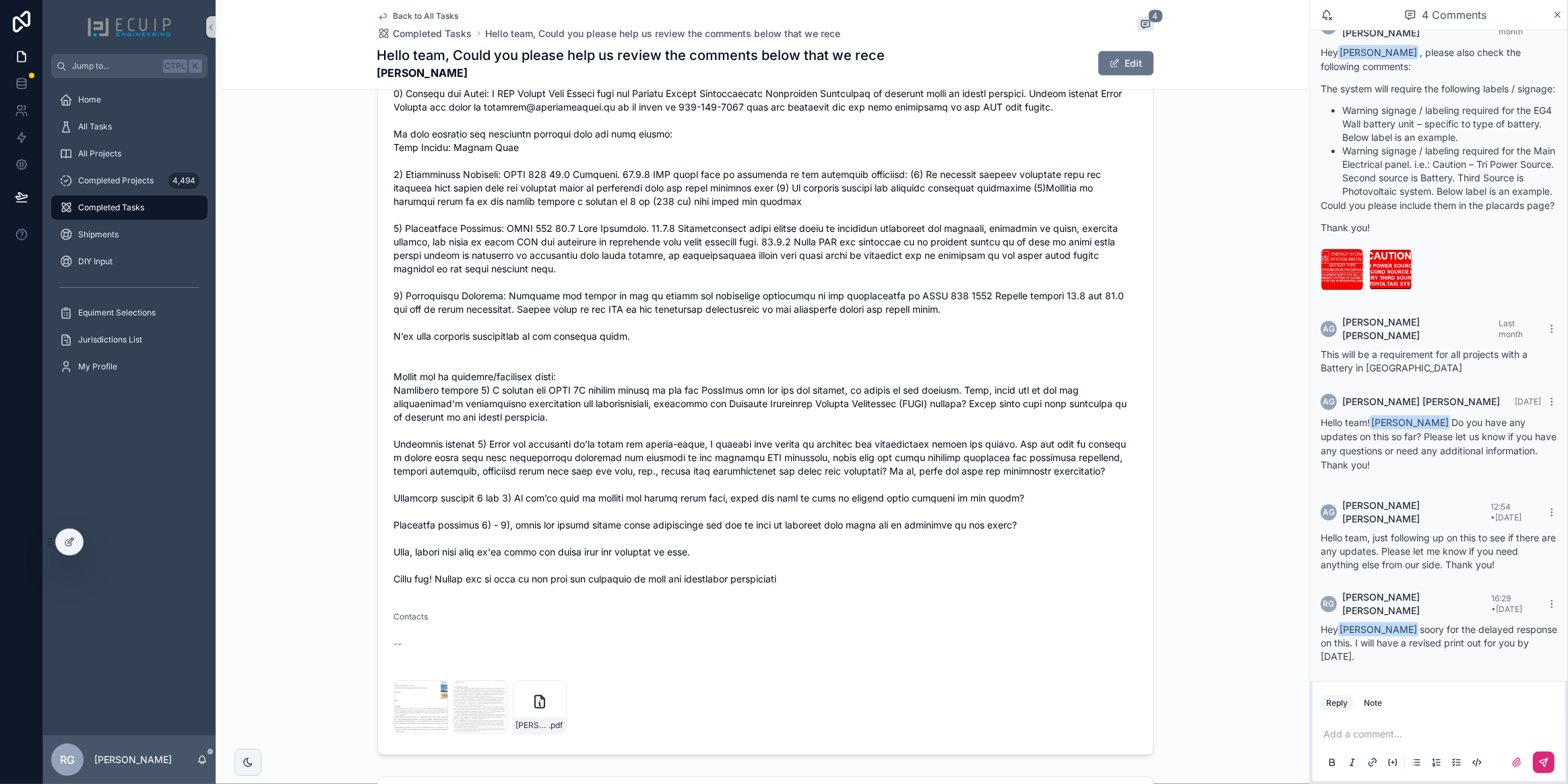
click at [1379, 737] on p "scrollable content" at bounding box center [1441, 734] width 236 height 14
click at [1547, 768] on button "scrollable content" at bounding box center [1543, 762] width 22 height 22
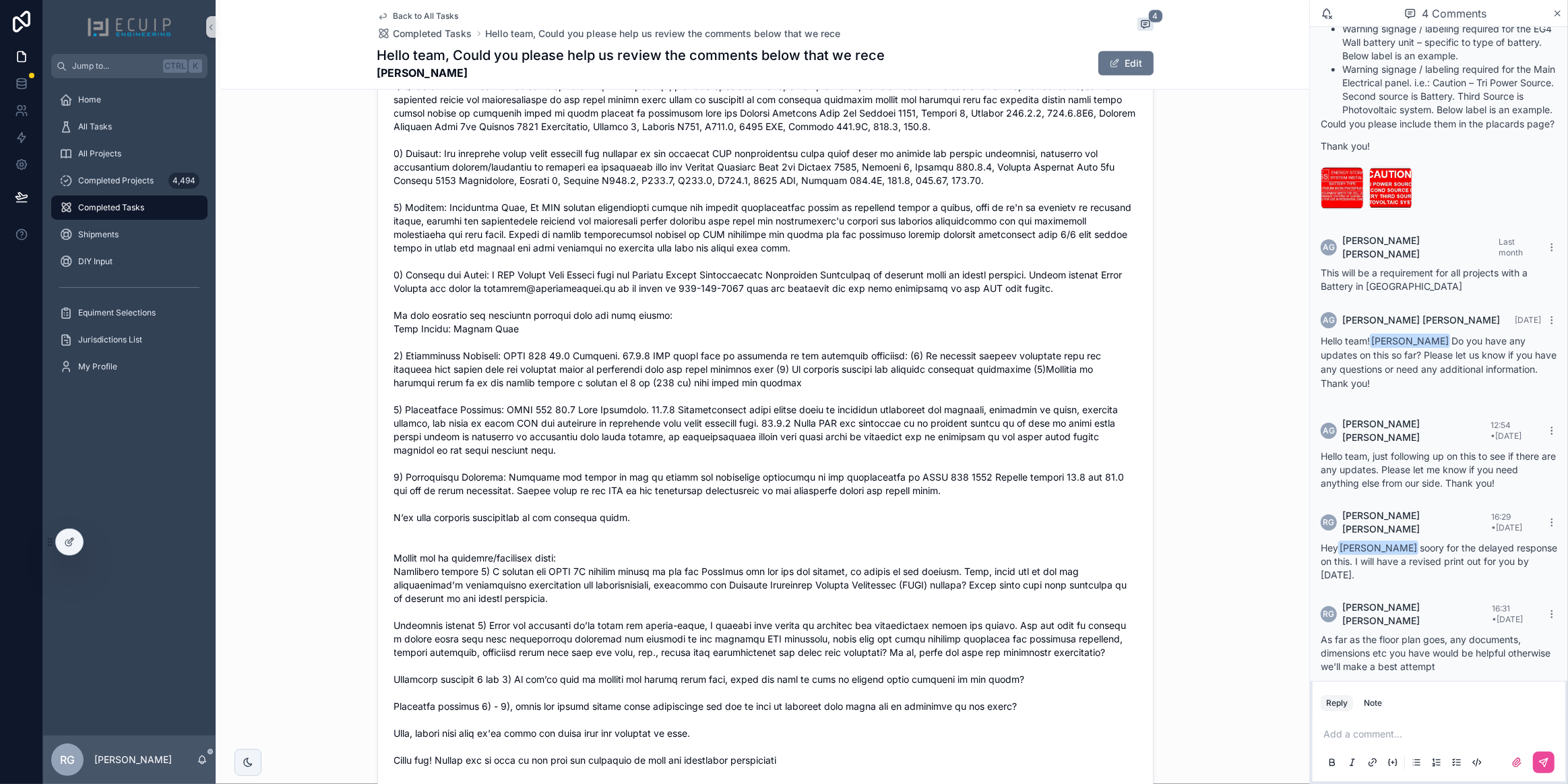
scroll to position [796, 0]
